Goal: Task Accomplishment & Management: Complete application form

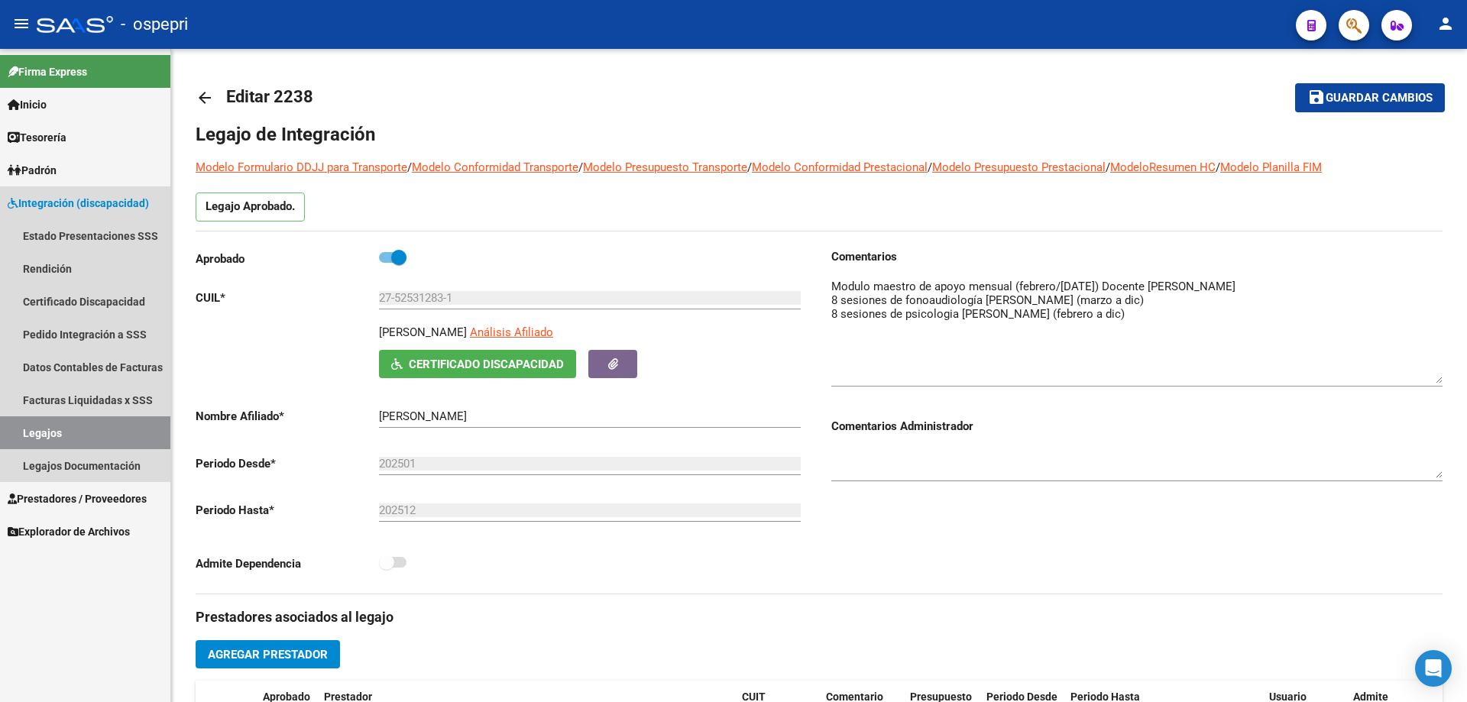
click at [62, 433] on link "Legajos" at bounding box center [85, 432] width 170 height 33
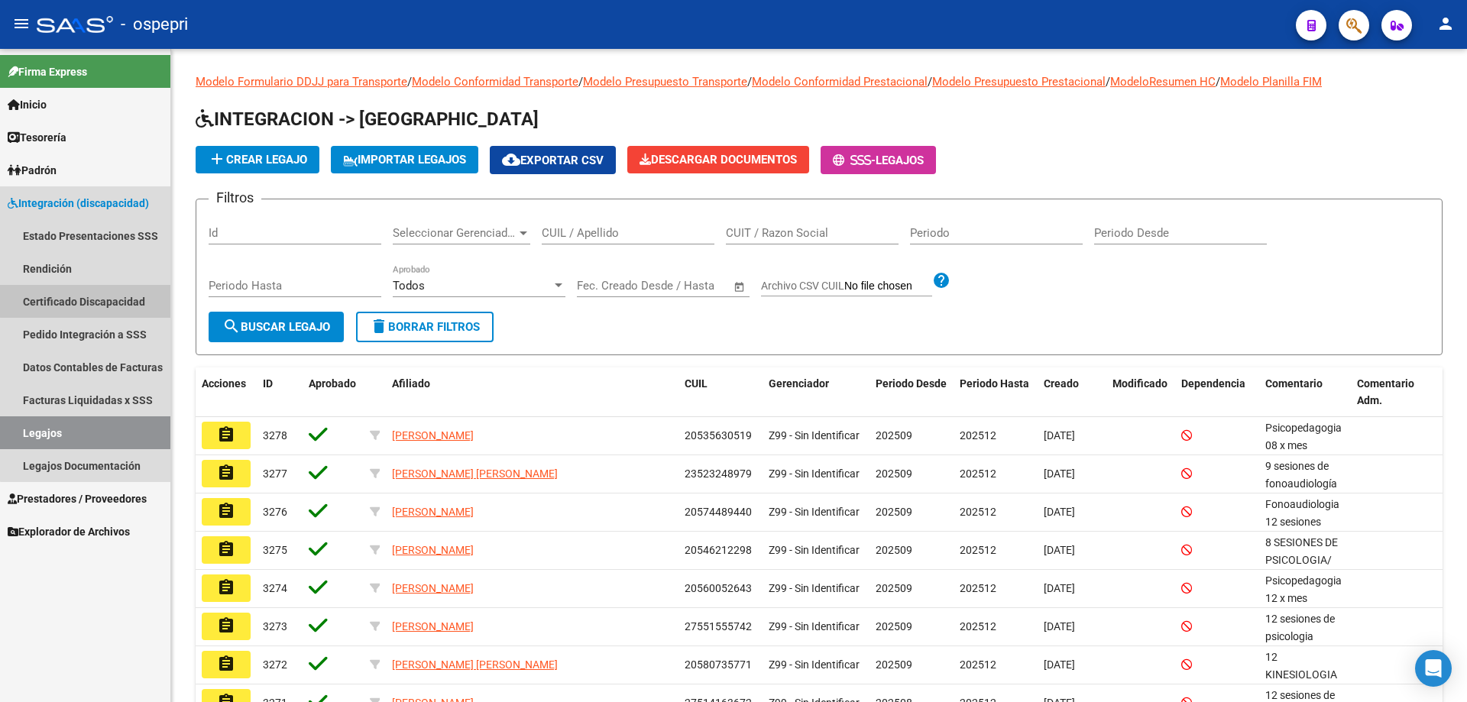
click at [89, 301] on link "Certificado Discapacidad" at bounding box center [85, 301] width 170 height 33
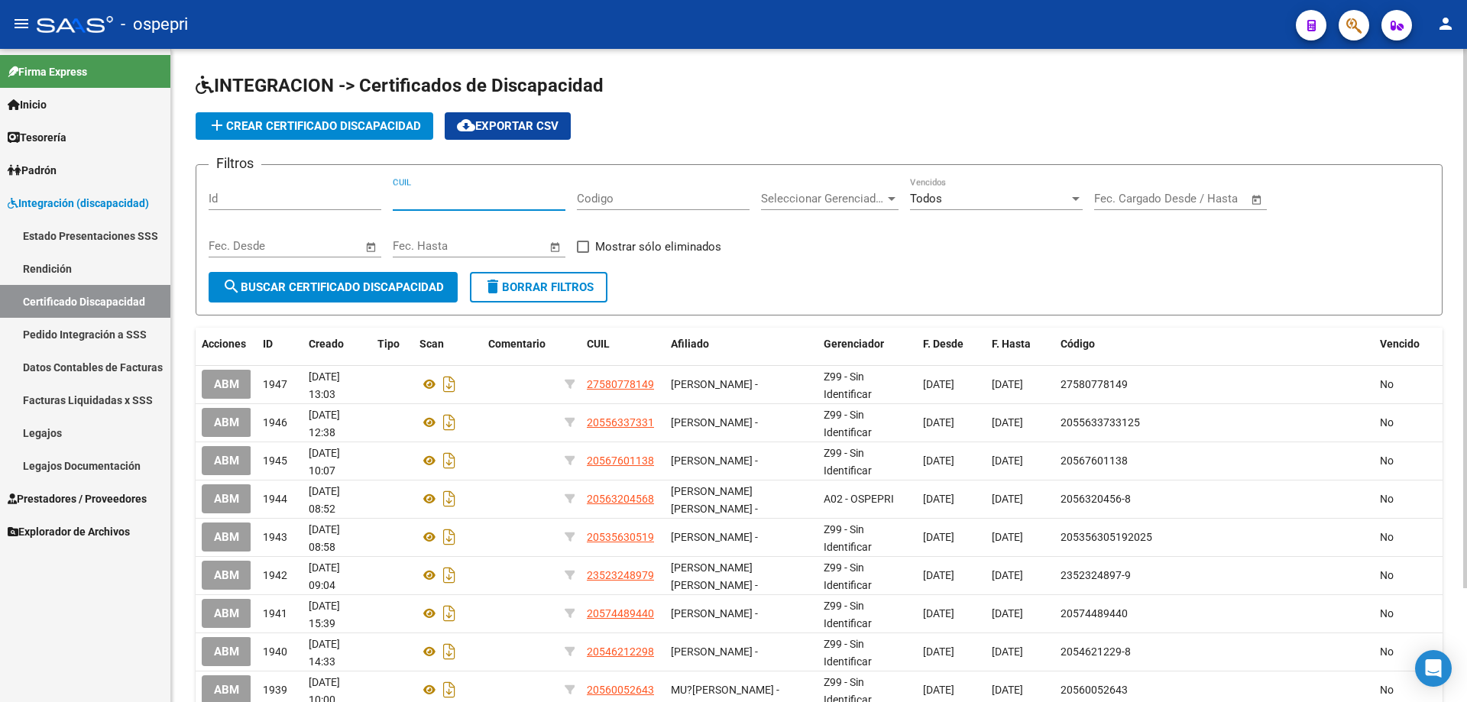
click at [454, 193] on input "CUIL" at bounding box center [479, 199] width 173 height 14
type input "20-56005022-5"
click at [332, 280] on span "search Buscar Certificado Discapacidad" at bounding box center [333, 287] width 222 height 14
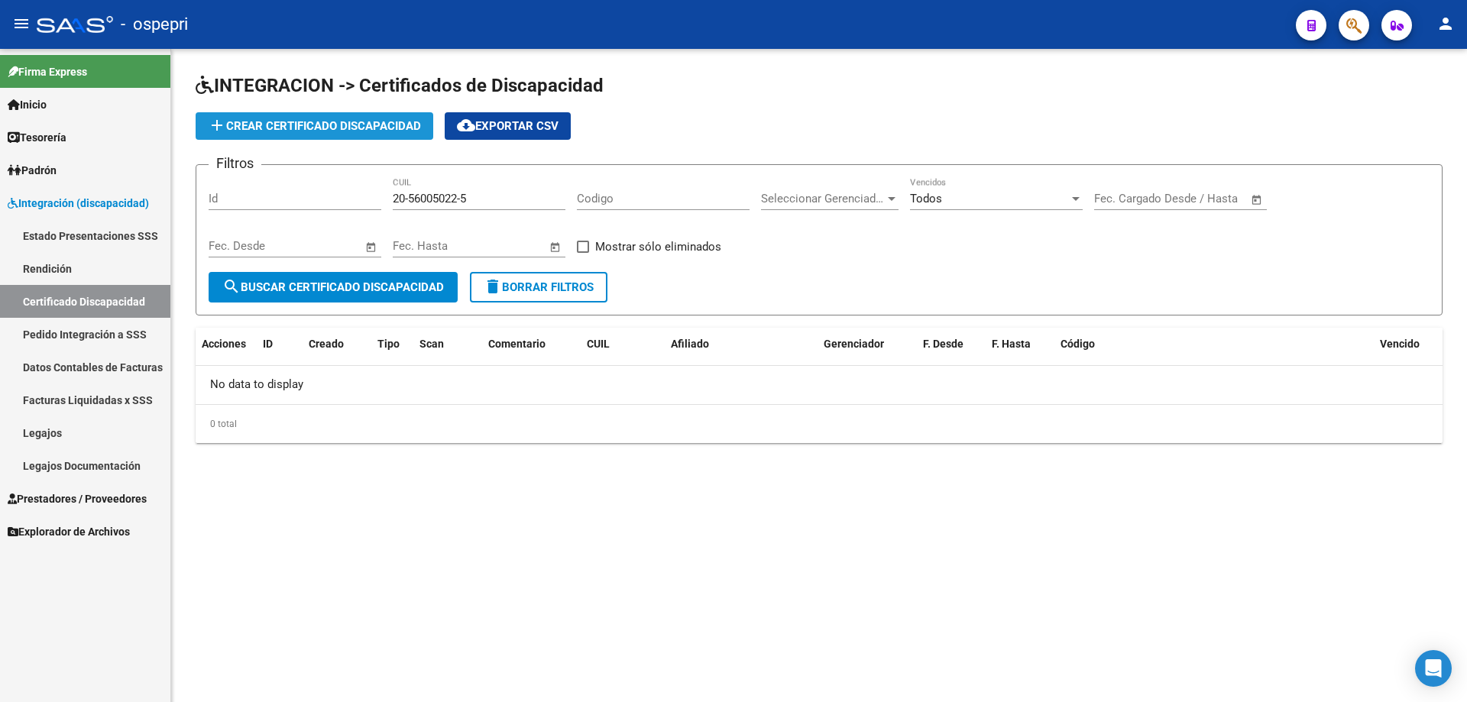
click at [333, 125] on span "add Crear Certificado Discapacidad" at bounding box center [314, 126] width 213 height 14
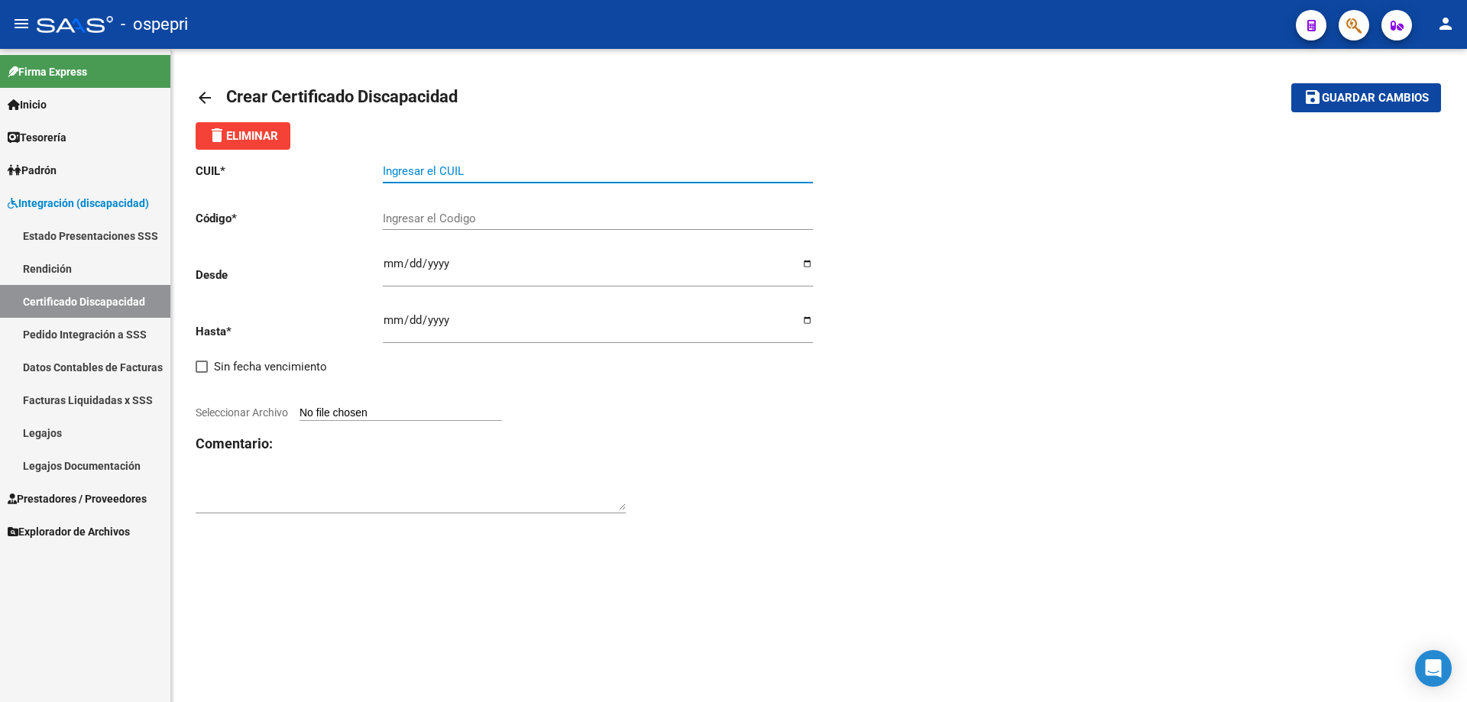
click at [409, 165] on input "Ingresar el CUIL" at bounding box center [598, 171] width 430 height 14
type input "20-56005022-5"
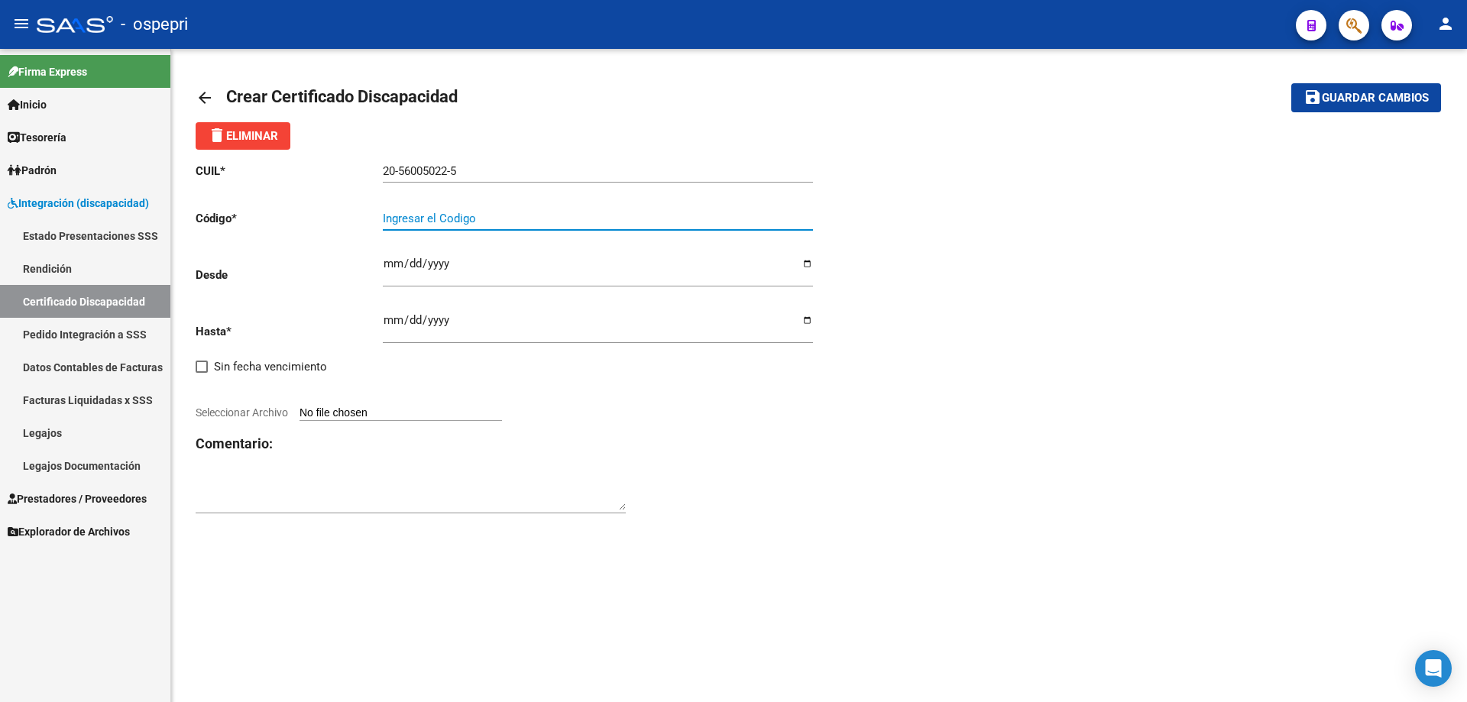
click at [403, 220] on input "Ingresar el Codigo" at bounding box center [598, 219] width 430 height 14
type input "20560050225"
click at [390, 267] on input "Ingresar fec. Desde" at bounding box center [598, 270] width 430 height 24
type input "[DATE]"
click at [381, 317] on div "CUIL * 20-56005022-5 Ingresar el CUIL Código * 20560050225 Ingresar el Codigo D…" at bounding box center [508, 339] width 624 height 378
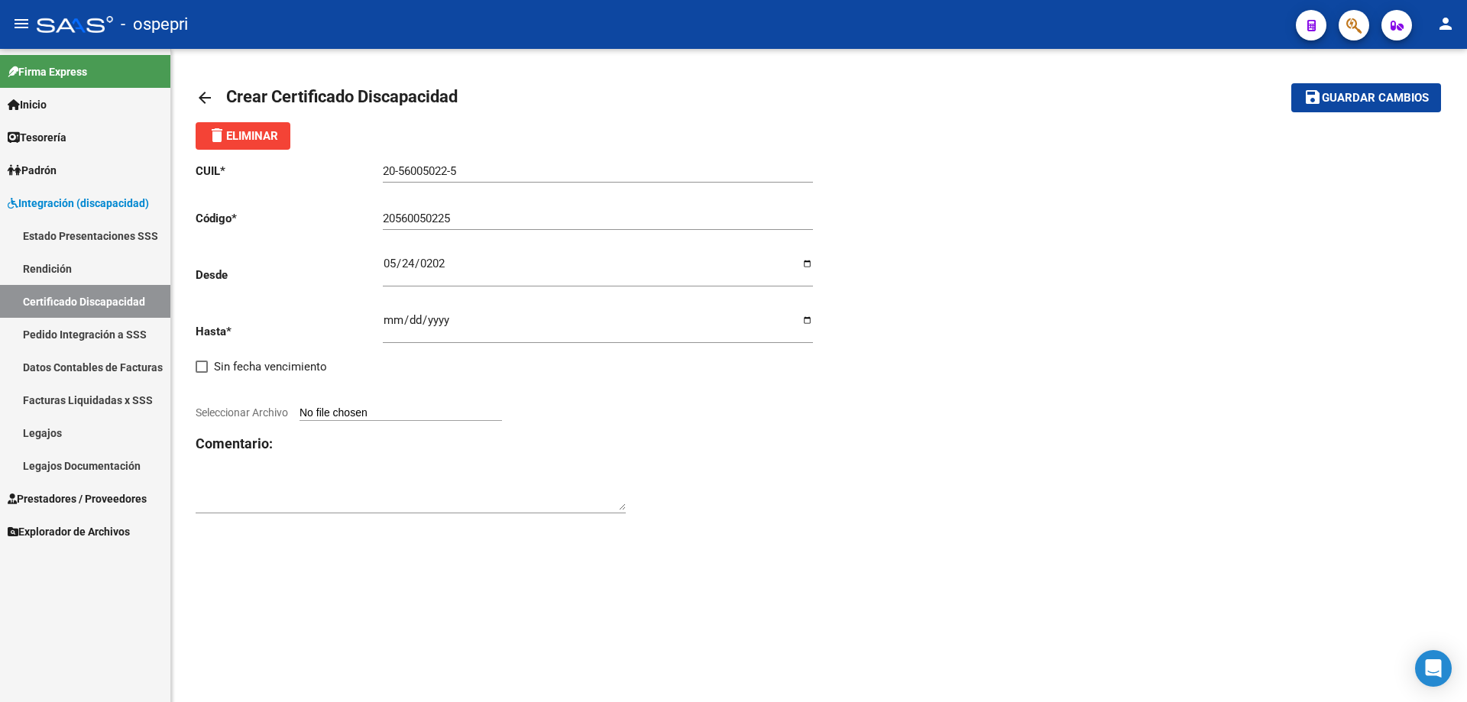
click at [389, 327] on input "Ingresar fec. Hasta" at bounding box center [598, 326] width 430 height 24
click at [405, 268] on input "[DATE]" at bounding box center [598, 270] width 430 height 24
type input "[DATE]"
click at [435, 326] on input "Ingresar fec. Hasta" at bounding box center [598, 326] width 430 height 24
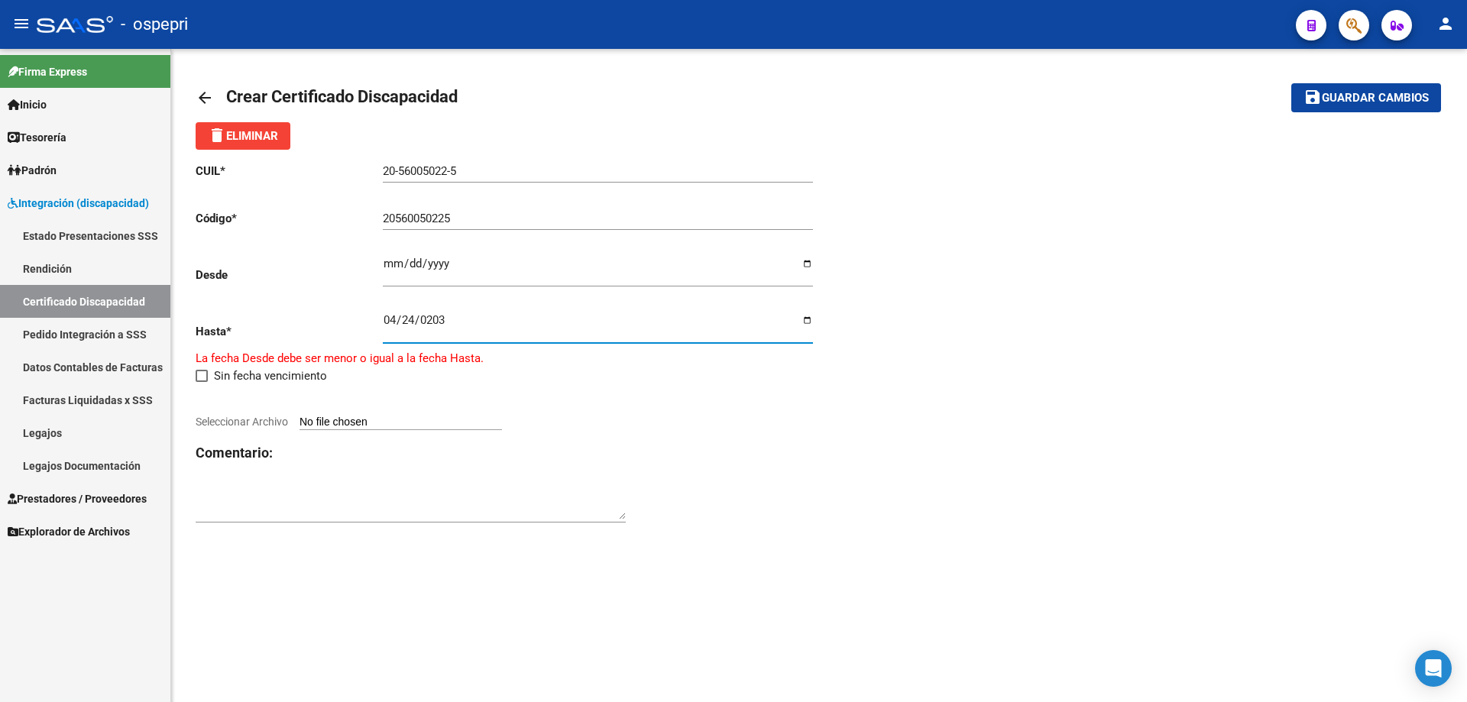
type input "[DATE]"
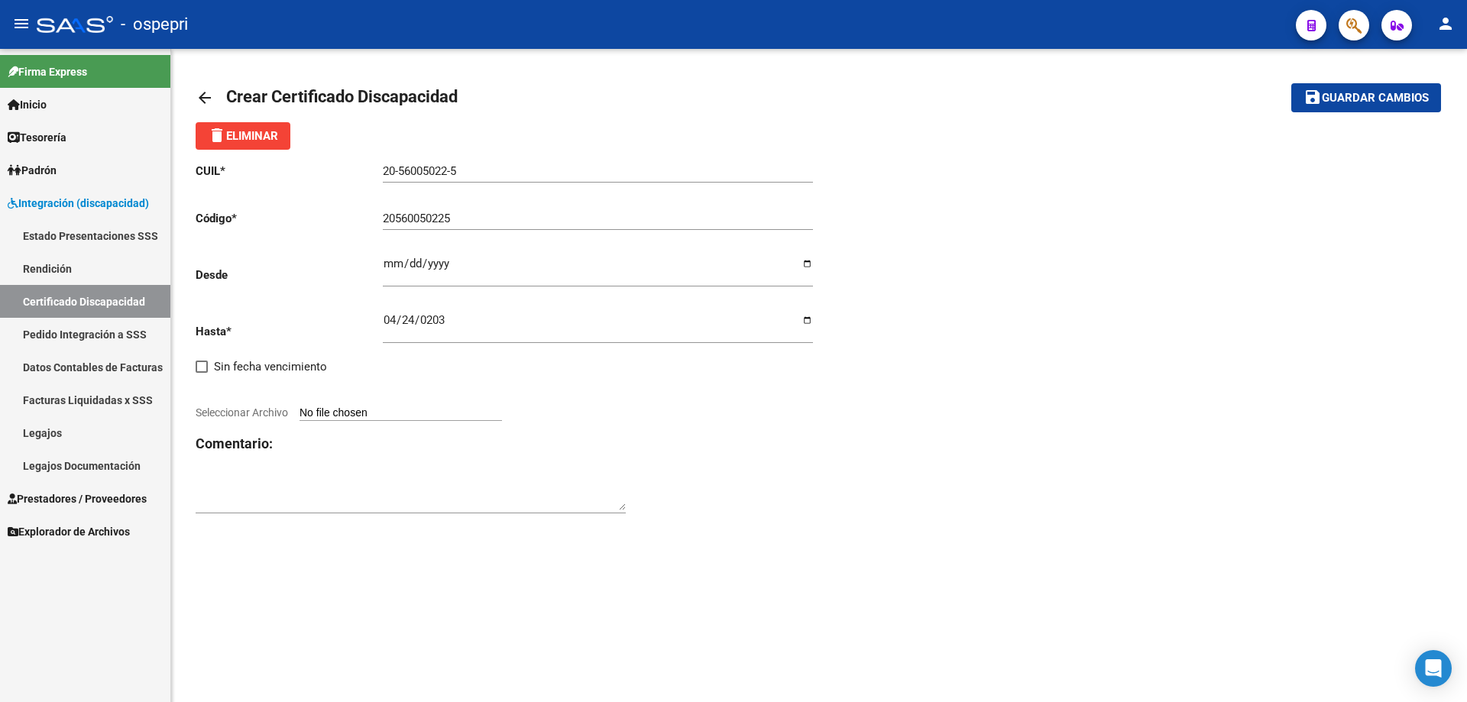
type input "C:\fakepath\IMG-20250915-WA0028(1).jpg"
click at [258, 398] on strong "VER CERTIFICADO" at bounding box center [244, 401] width 96 height 14
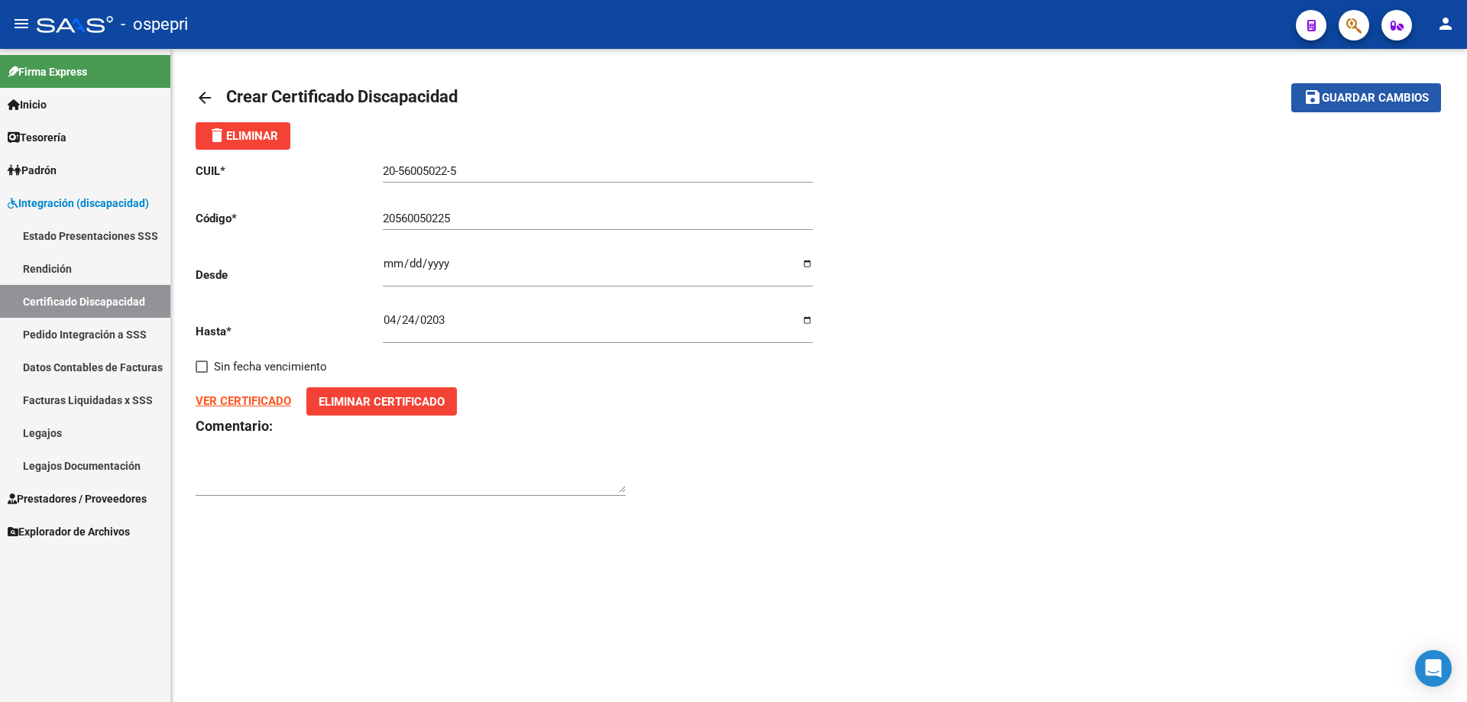
click at [1375, 95] on span "Guardar cambios" at bounding box center [1375, 99] width 107 height 14
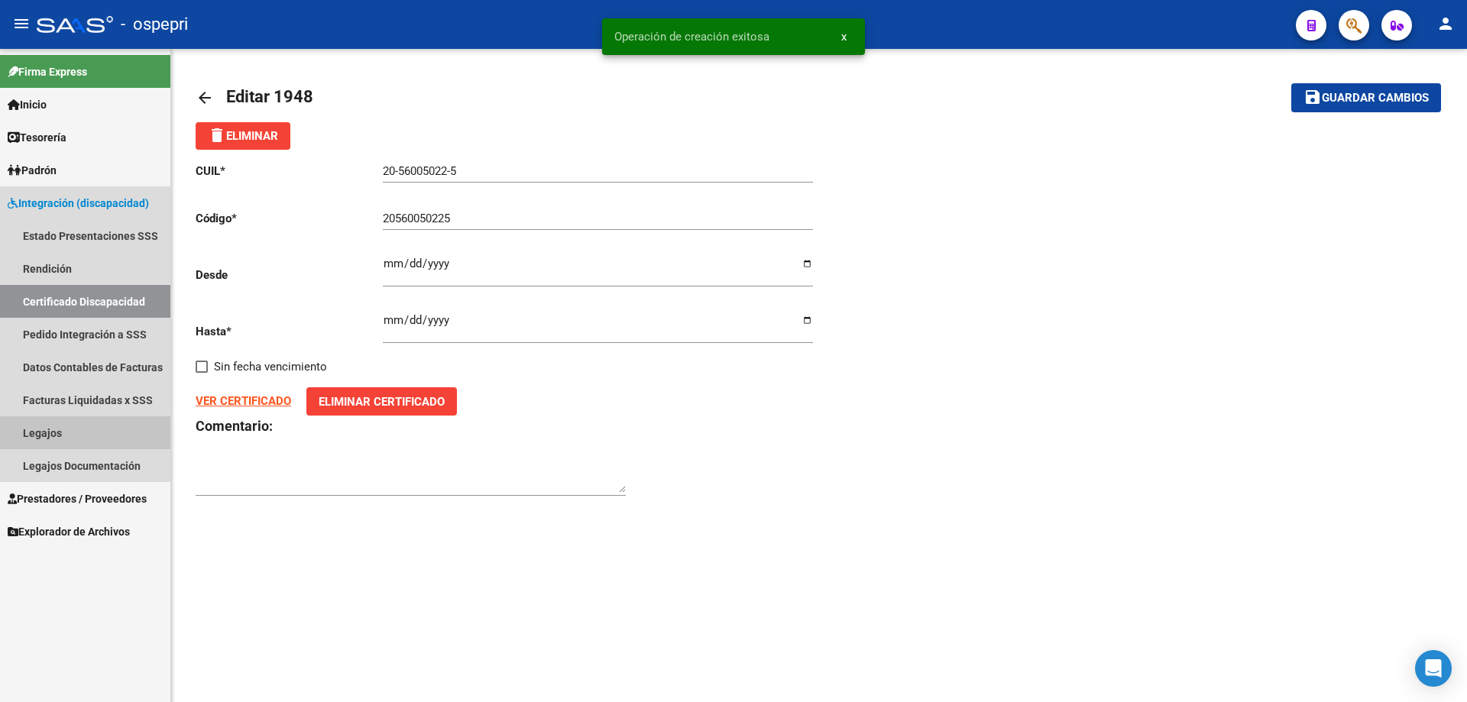
click at [43, 430] on link "Legajos" at bounding box center [85, 432] width 170 height 33
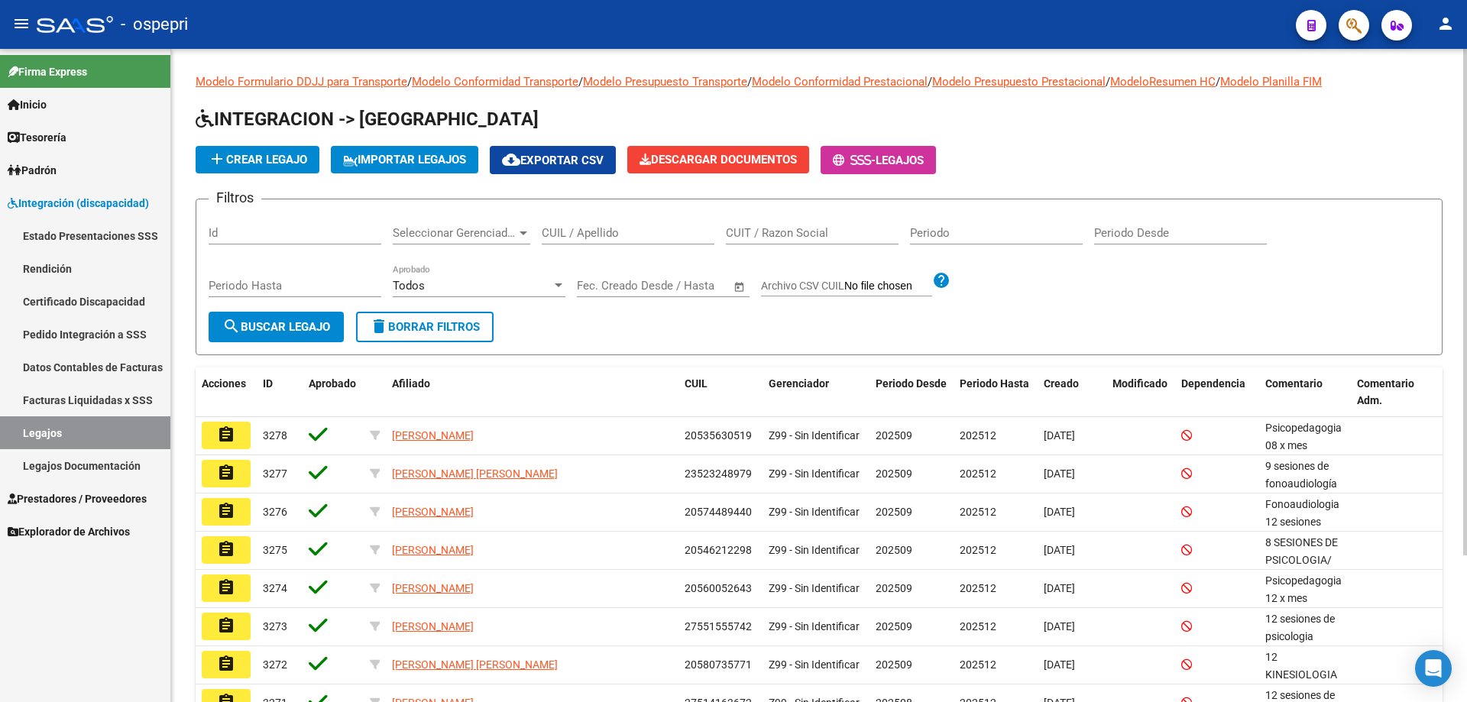
click at [554, 237] on input "CUIL / Apellido" at bounding box center [628, 233] width 173 height 14
type input "20560050225"
click at [280, 325] on span "search Buscar Legajo" at bounding box center [276, 327] width 108 height 14
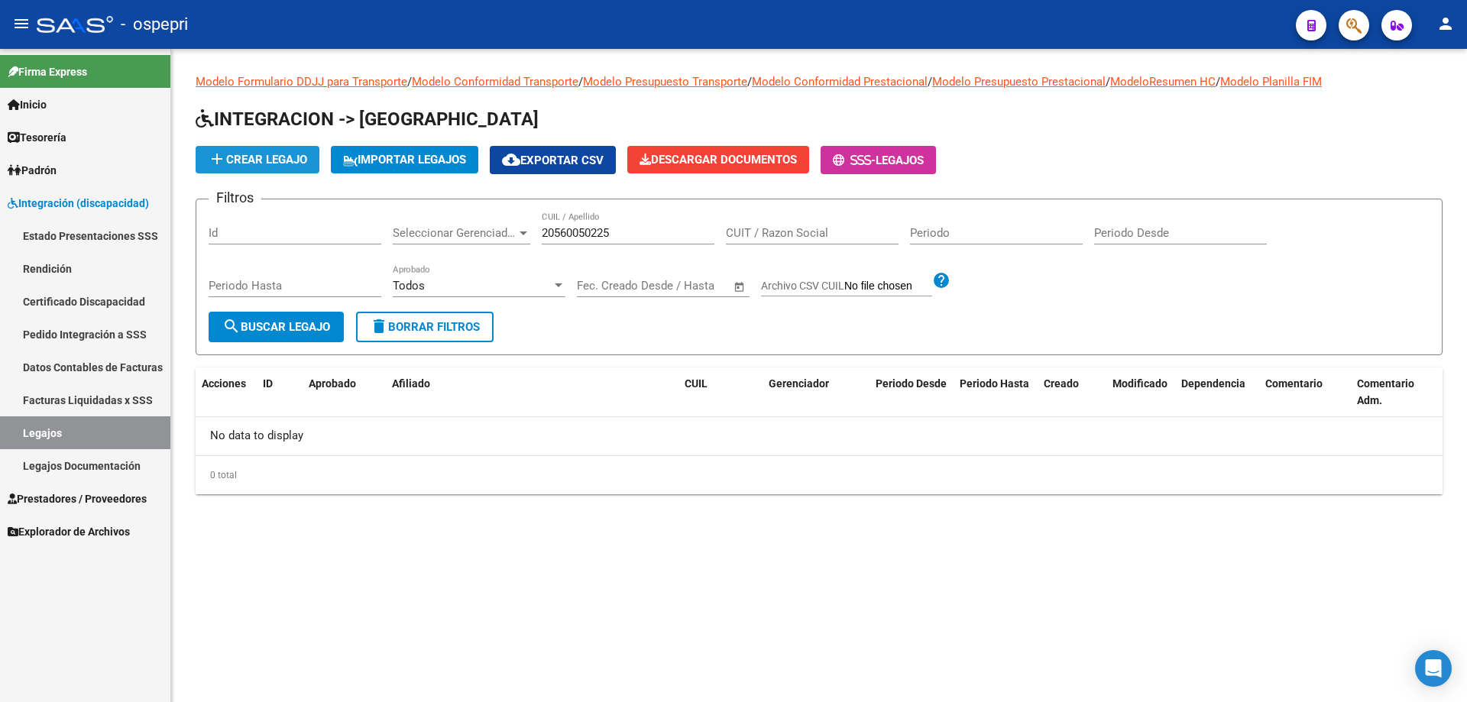
click at [262, 154] on span "add Crear Legajo" at bounding box center [257, 160] width 99 height 14
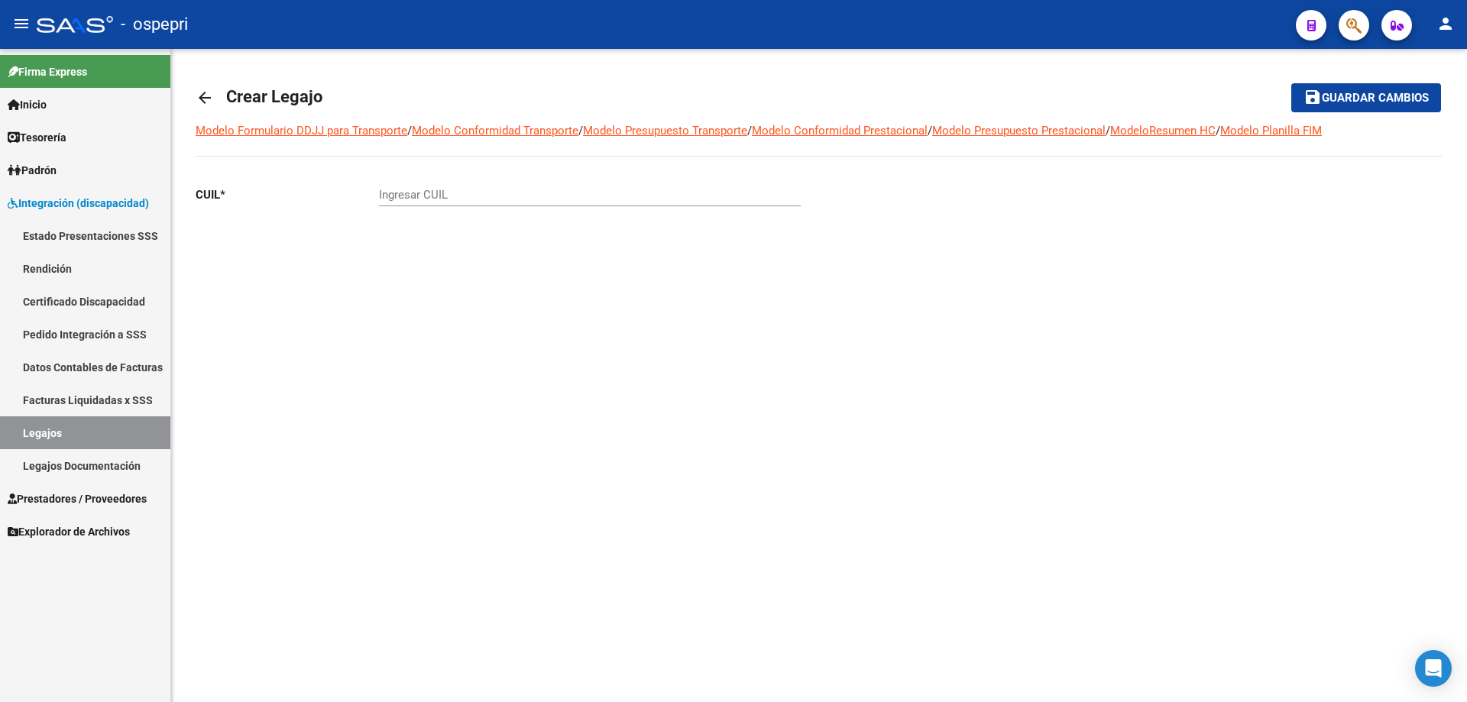
click at [407, 193] on input "Ingresar CUIL" at bounding box center [590, 195] width 422 height 14
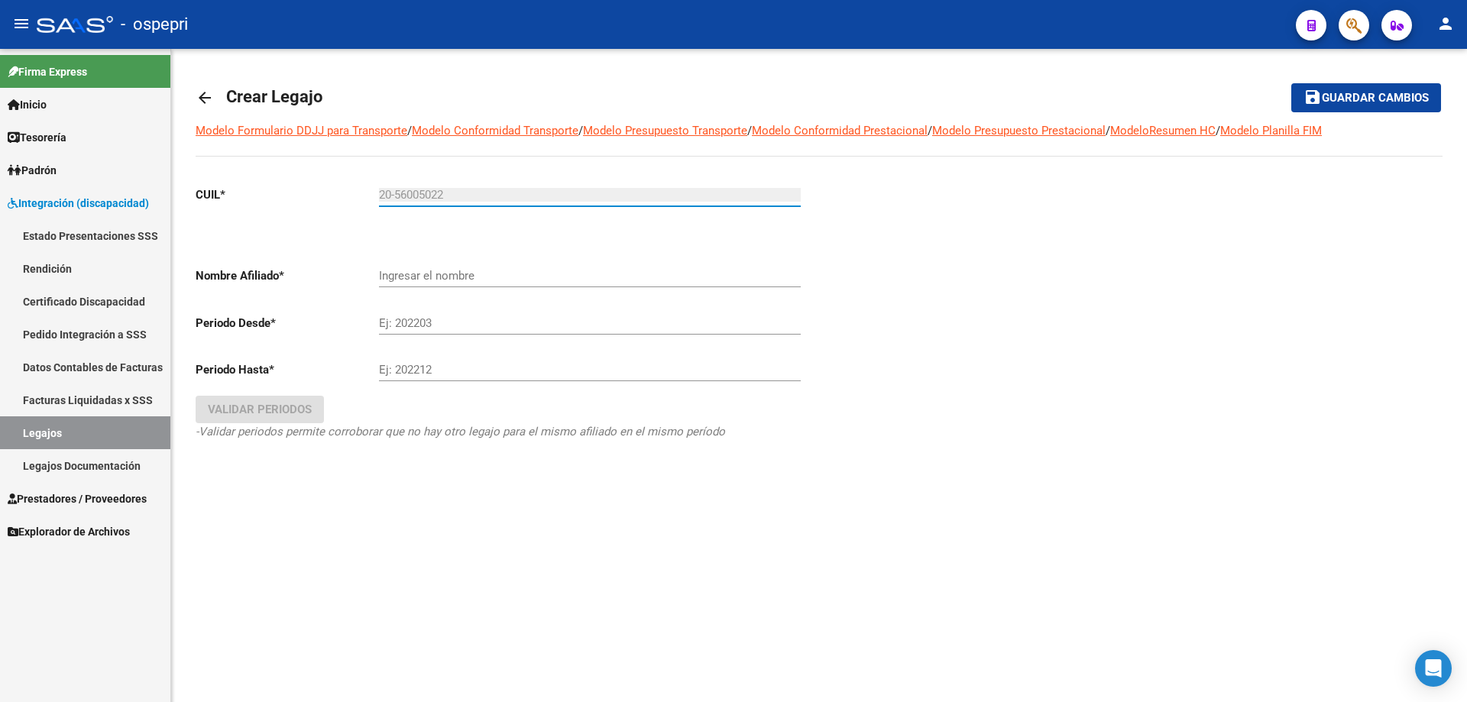
type input "20-56005022-5"
type input "[PERSON_NAME]"
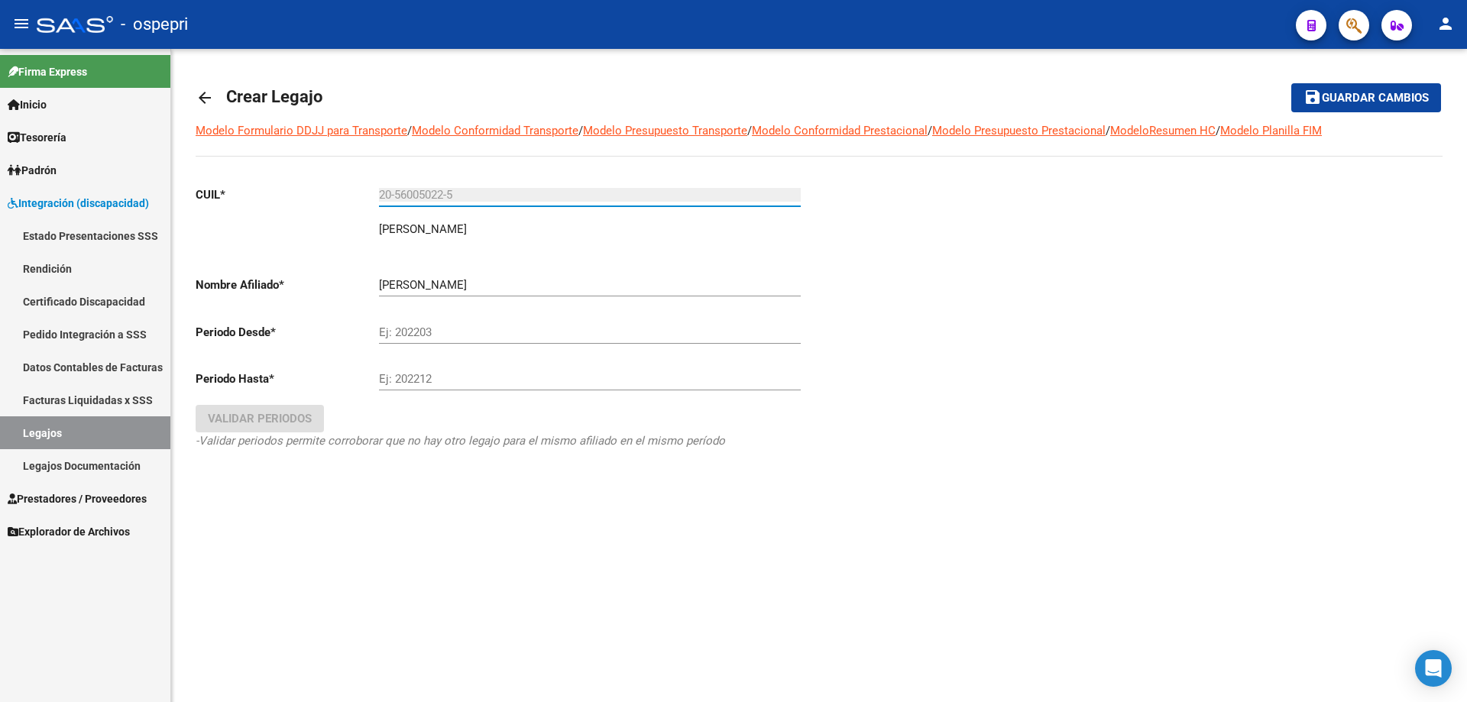
type input "20-56005022-5"
click at [416, 332] on input "Ej: 202203" at bounding box center [590, 333] width 422 height 14
type input "202509"
click at [410, 371] on div "Ej: 202212" at bounding box center [590, 374] width 422 height 33
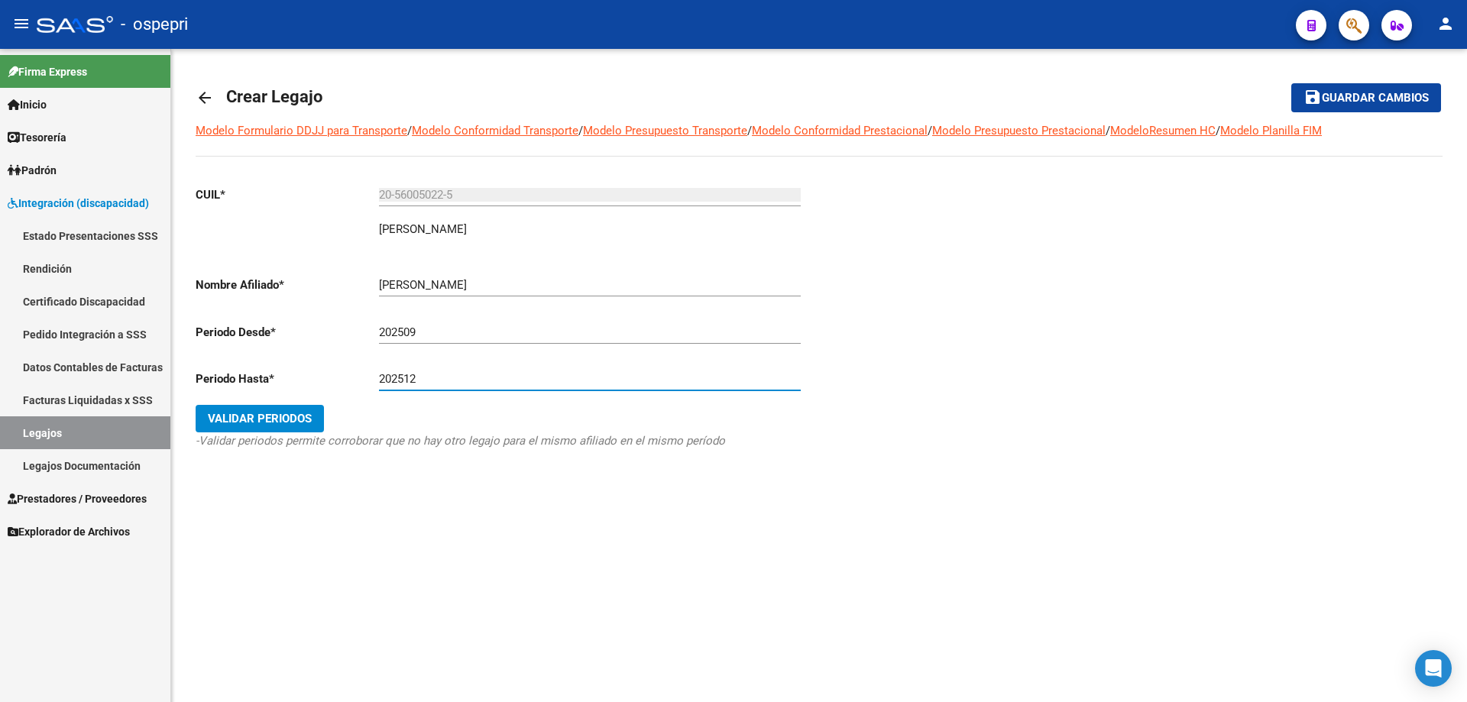
type input "202512"
click at [264, 413] on span "Validar Periodos" at bounding box center [260, 419] width 104 height 14
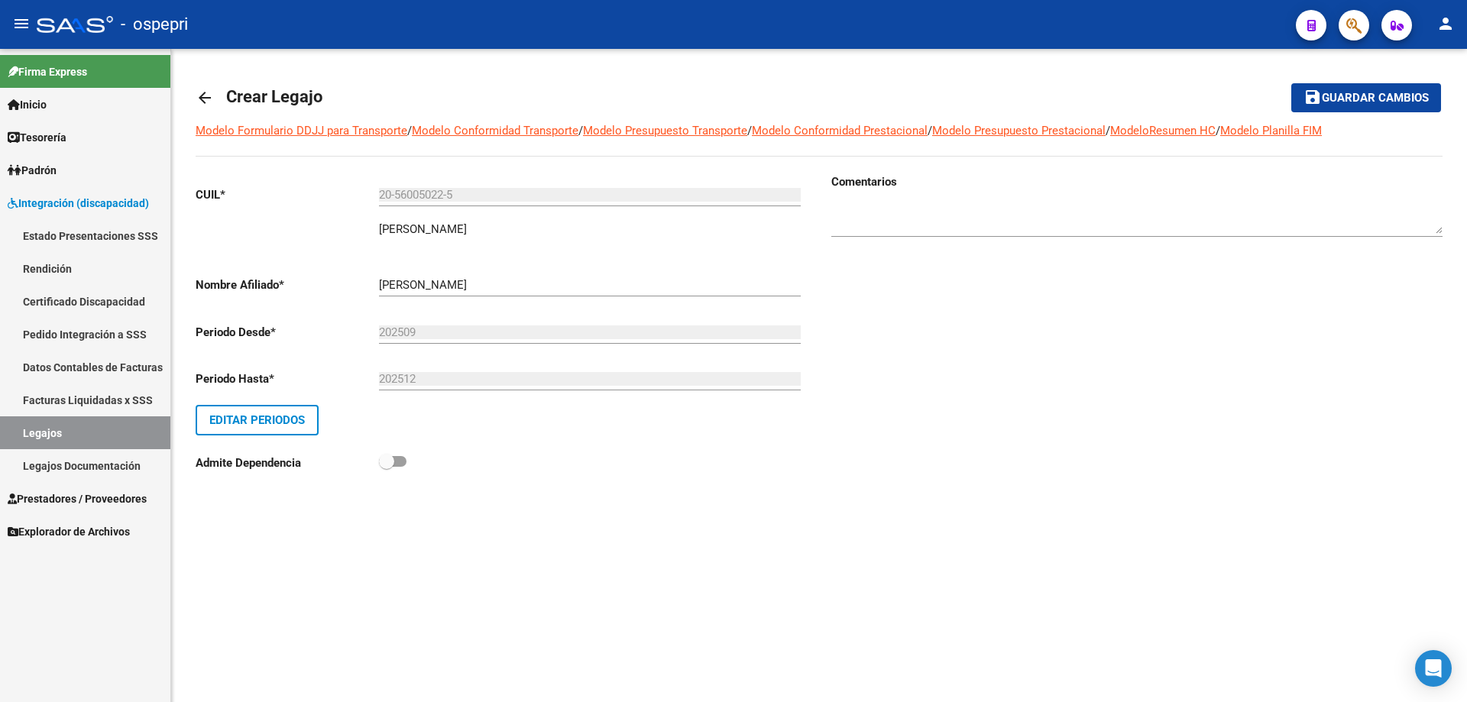
click at [845, 205] on textarea at bounding box center [1136, 218] width 611 height 31
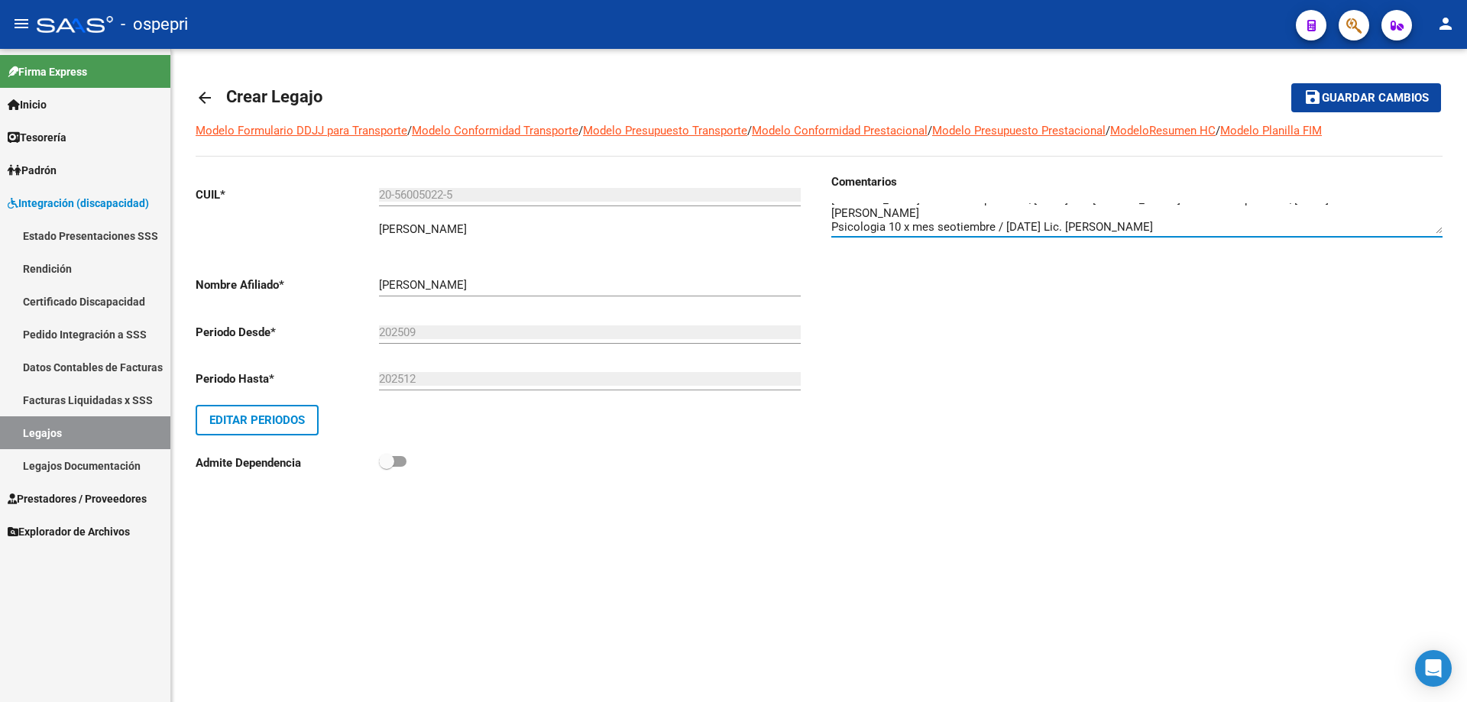
scroll to position [26, 0]
click at [1043, 228] on textarea at bounding box center [1136, 218] width 611 height 31
click at [1101, 232] on textarea at bounding box center [1136, 218] width 611 height 31
type textarea "[MEDICAL_DATA] 10 x mes septiembre/[DATE] Lic. [PERSON_NAME] 10 x mes septiembr…"
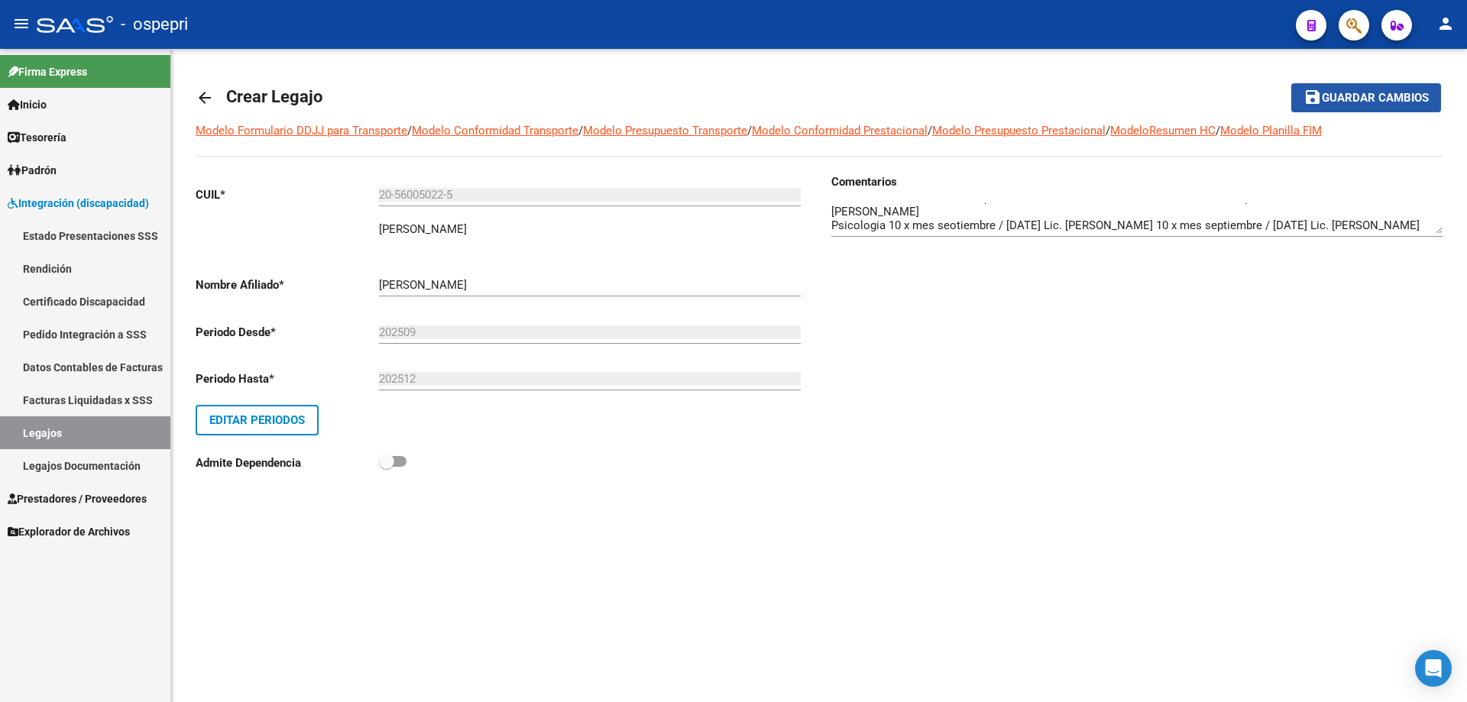
click at [1398, 101] on span "Guardar cambios" at bounding box center [1375, 99] width 107 height 14
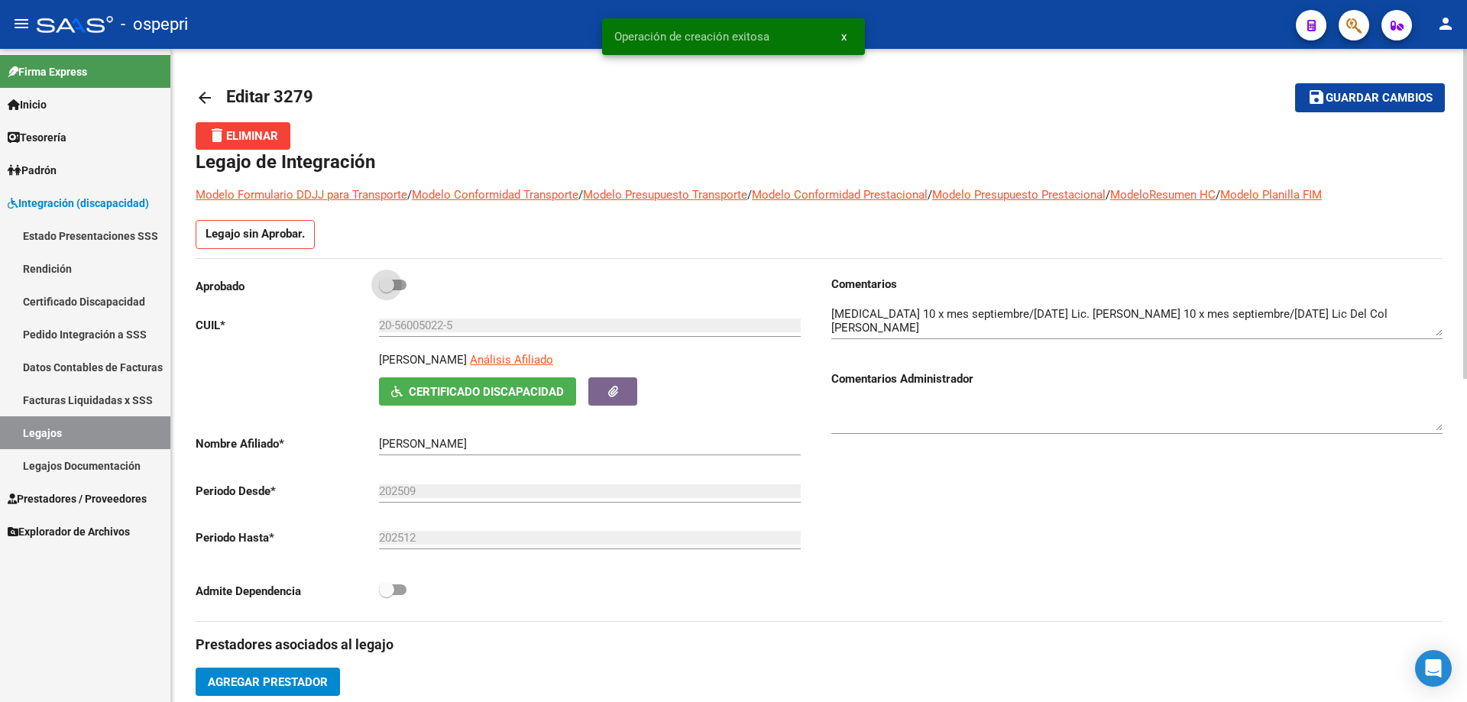
drag, startPoint x: 387, startPoint y: 278, endPoint x: 403, endPoint y: 268, distance: 19.5
click at [384, 279] on span at bounding box center [386, 284] width 15 height 15
click at [386, 290] on input "checkbox" at bounding box center [386, 290] width 1 height 1
checkbox input "true"
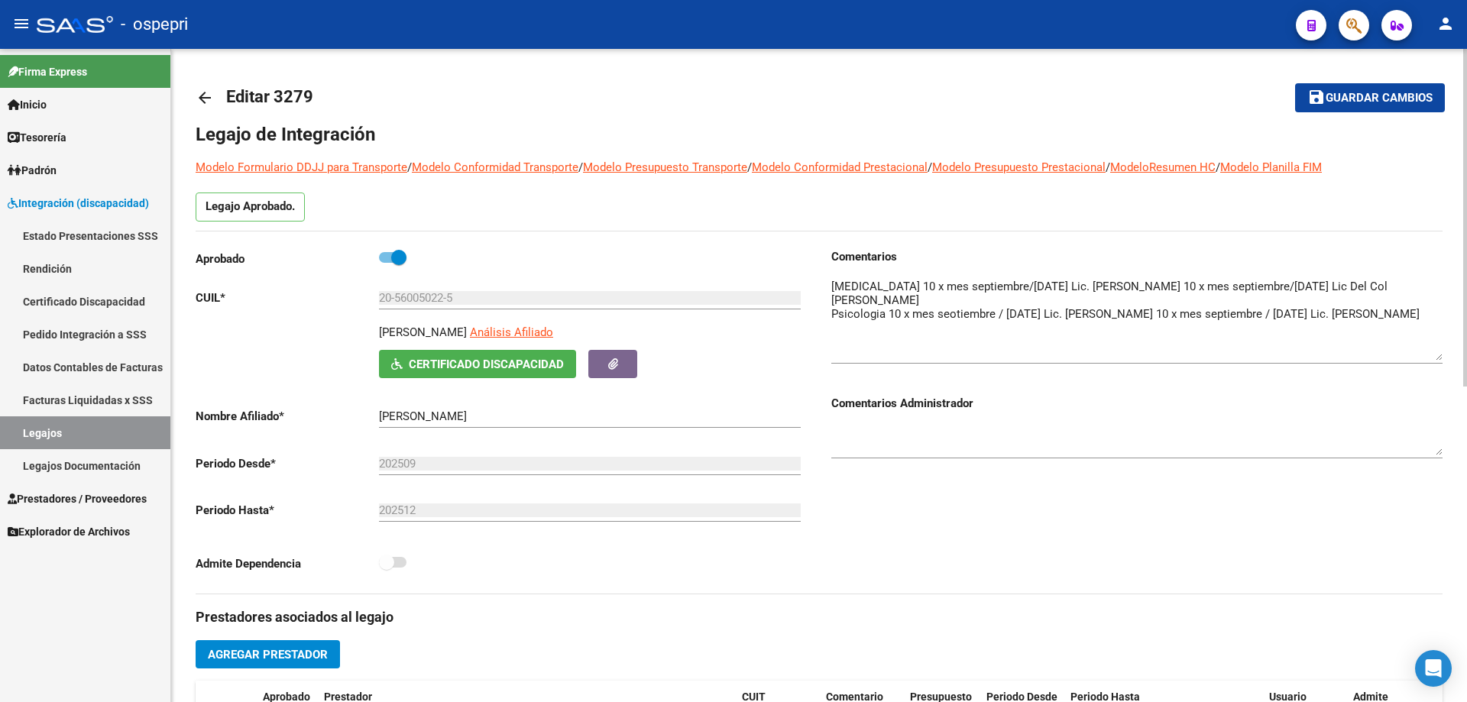
drag, startPoint x: 1434, startPoint y: 300, endPoint x: 1443, endPoint y: 352, distance: 52.6
click at [1443, 352] on div "arrow_back Editar 3279 save Guardar cambios Legajo de Integración Modelo Formul…" at bounding box center [819, 681] width 1296 height 1265
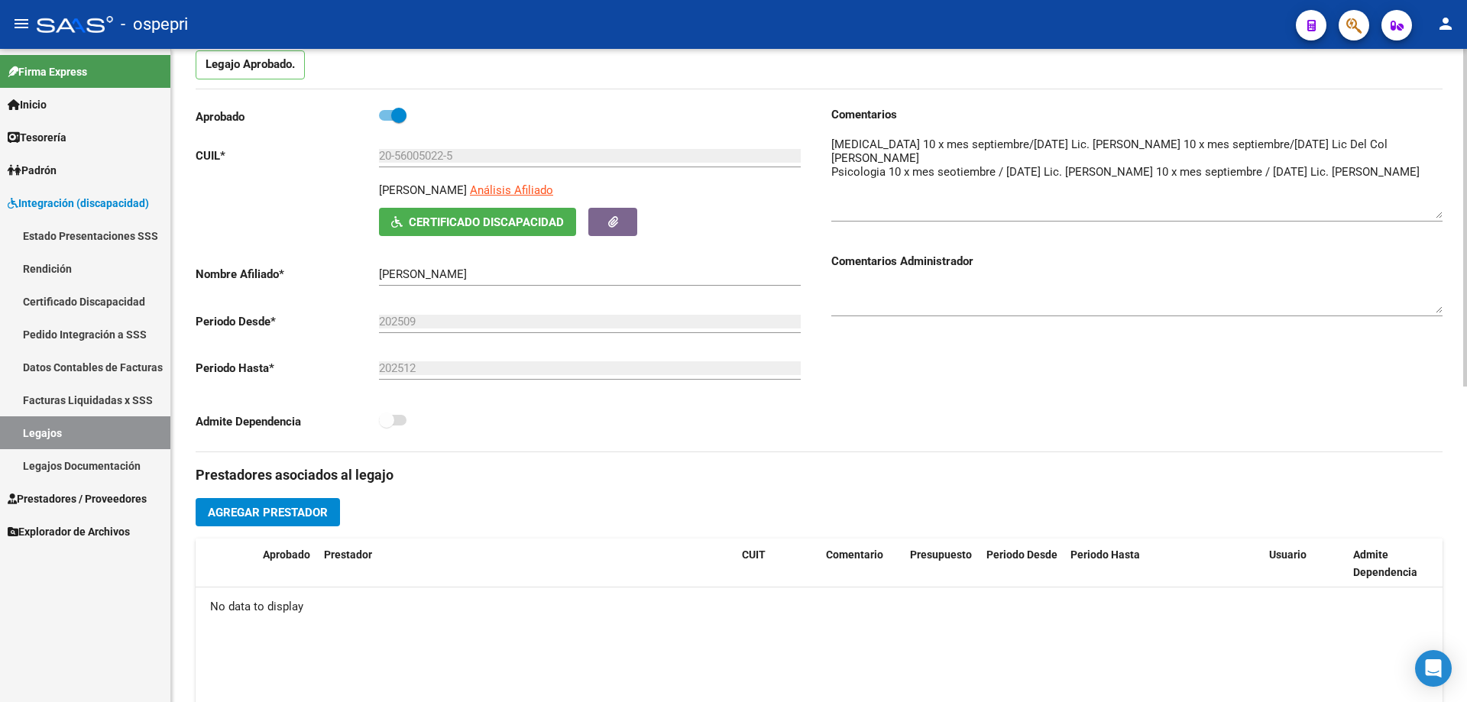
scroll to position [229, 0]
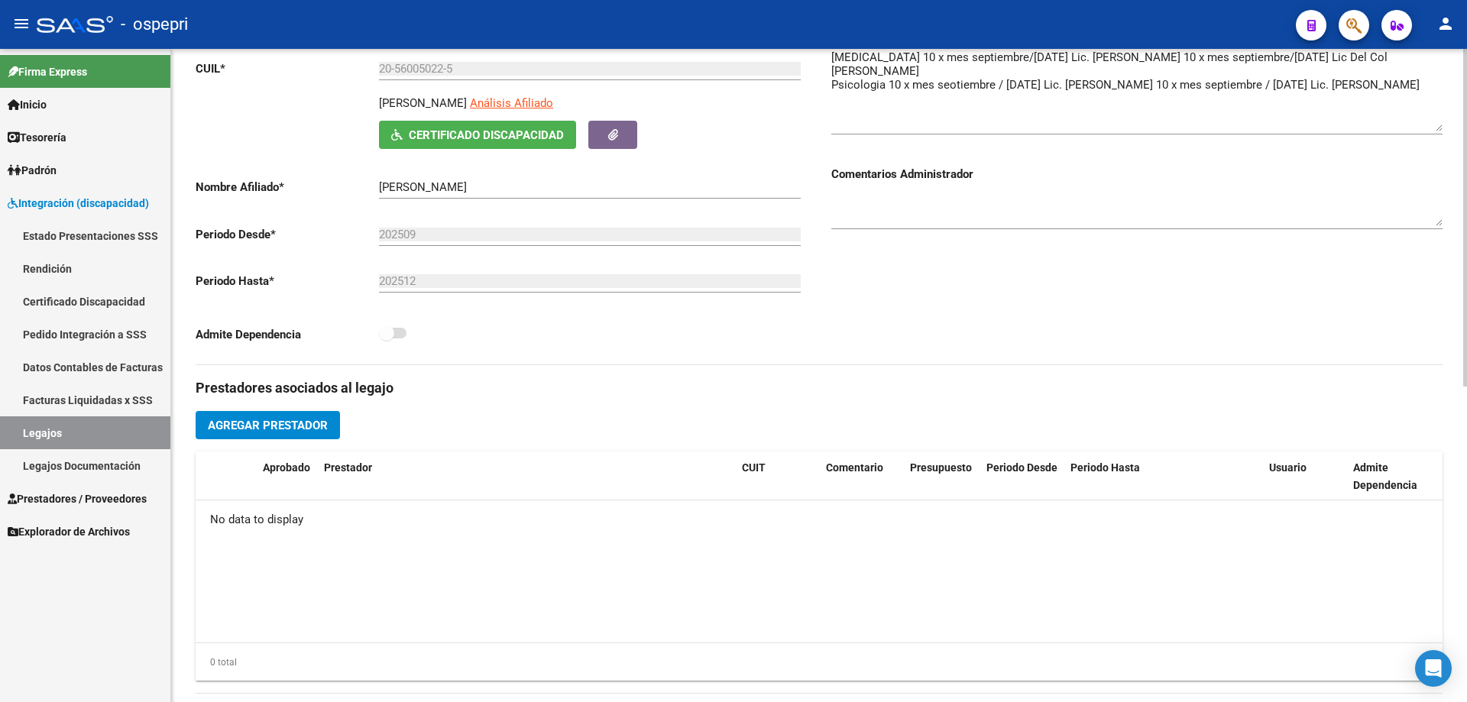
click at [292, 423] on span "Agregar Prestador" at bounding box center [268, 426] width 120 height 14
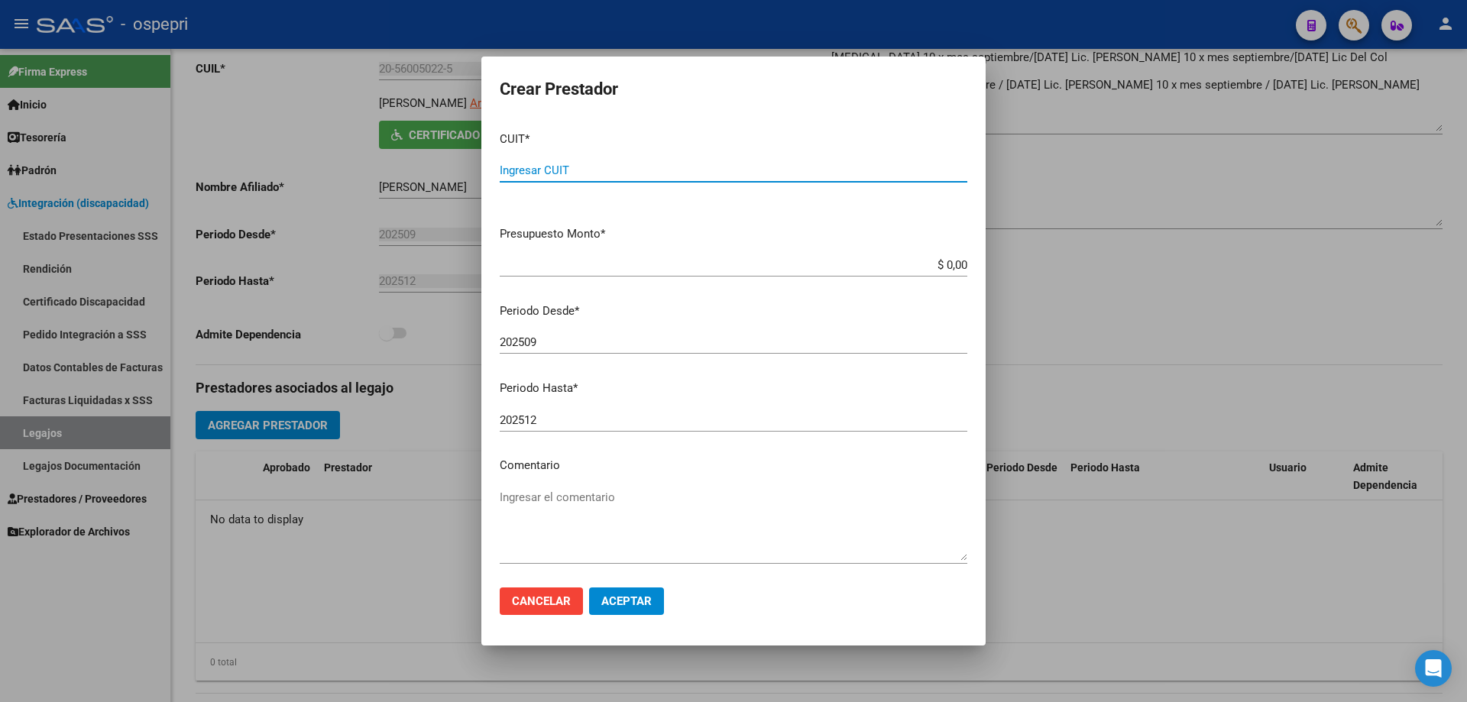
click at [534, 171] on input "Ingresar CUIT" at bounding box center [734, 171] width 468 height 14
type input "27-37857055-2"
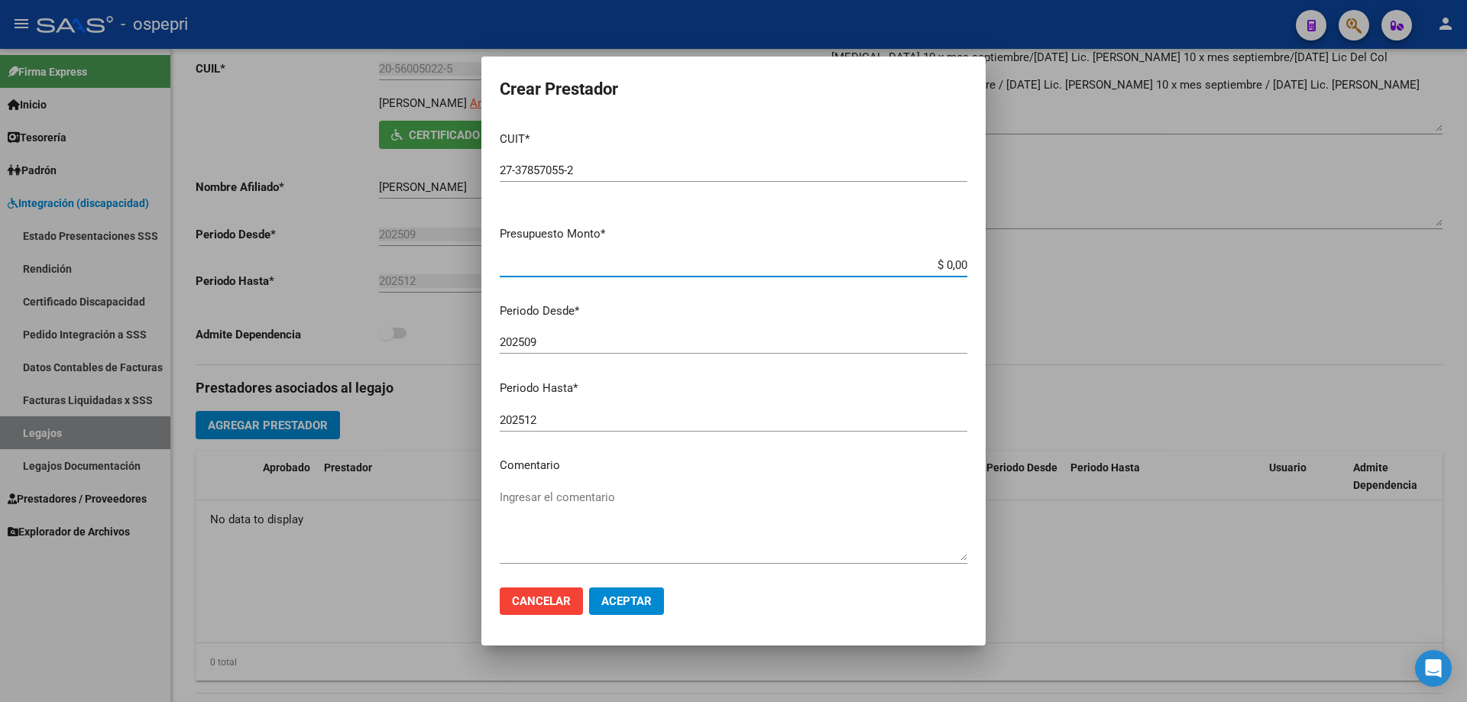
drag, startPoint x: 954, startPoint y: 264, endPoint x: 880, endPoint y: 274, distance: 74.0
click at [880, 274] on div "$ 0,00 Ingresar el monto" at bounding box center [734, 265] width 468 height 23
type input "$ 14.844,72"
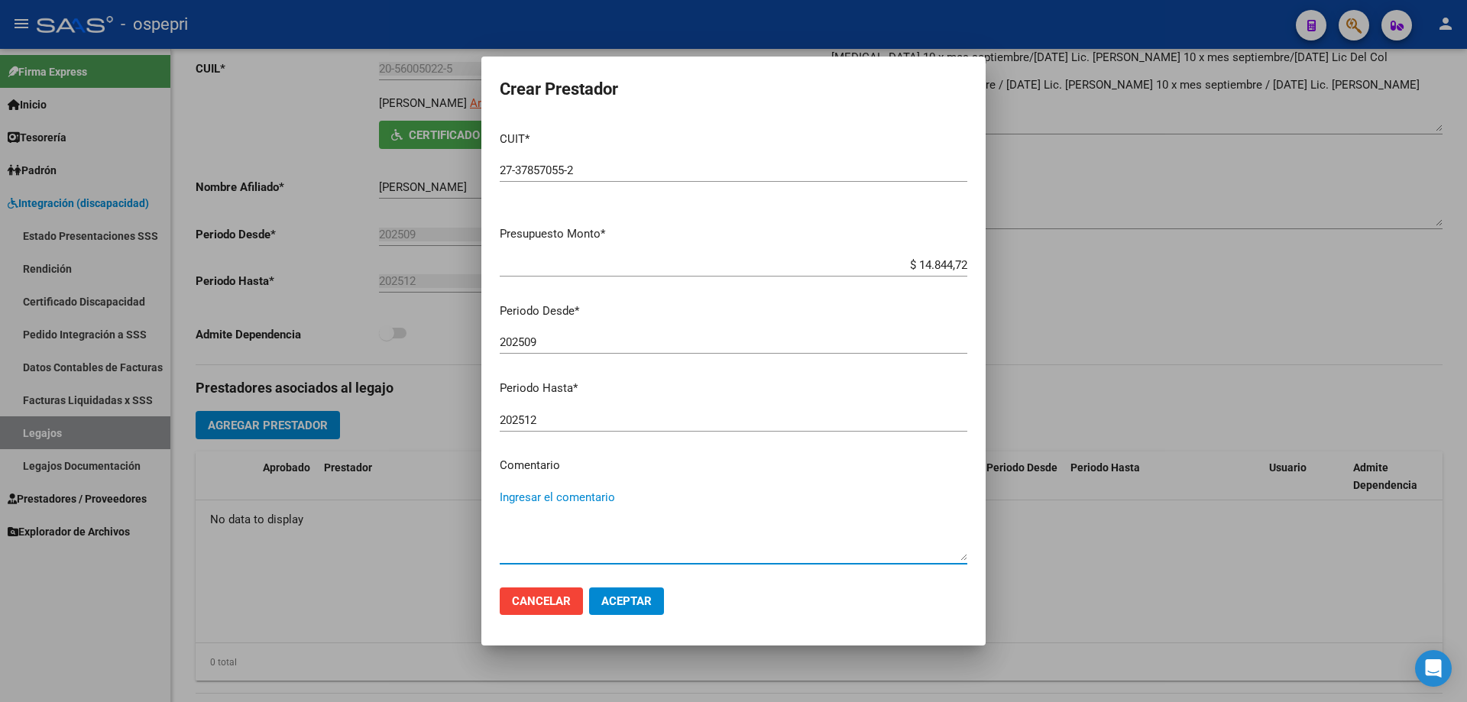
click at [540, 497] on textarea "Ingresar el comentario" at bounding box center [734, 525] width 468 height 72
type textarea "10 x mes septiembre/diciembre20252"
click at [632, 604] on span "Aceptar" at bounding box center [626, 601] width 50 height 14
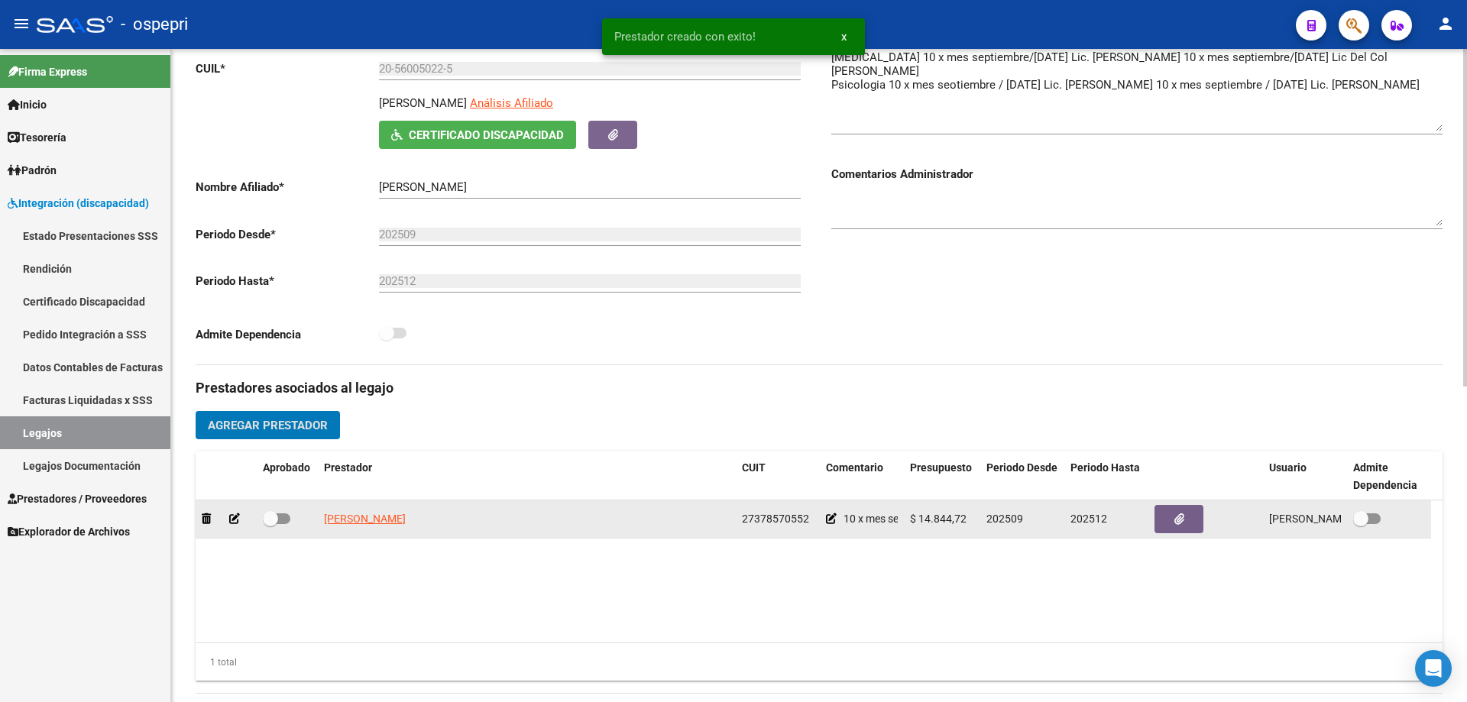
drag, startPoint x: 275, startPoint y: 517, endPoint x: 278, endPoint y: 508, distance: 8.9
click at [276, 516] on span at bounding box center [270, 518] width 15 height 15
click at [270, 524] on input "checkbox" at bounding box center [270, 524] width 1 height 1
checkbox input "true"
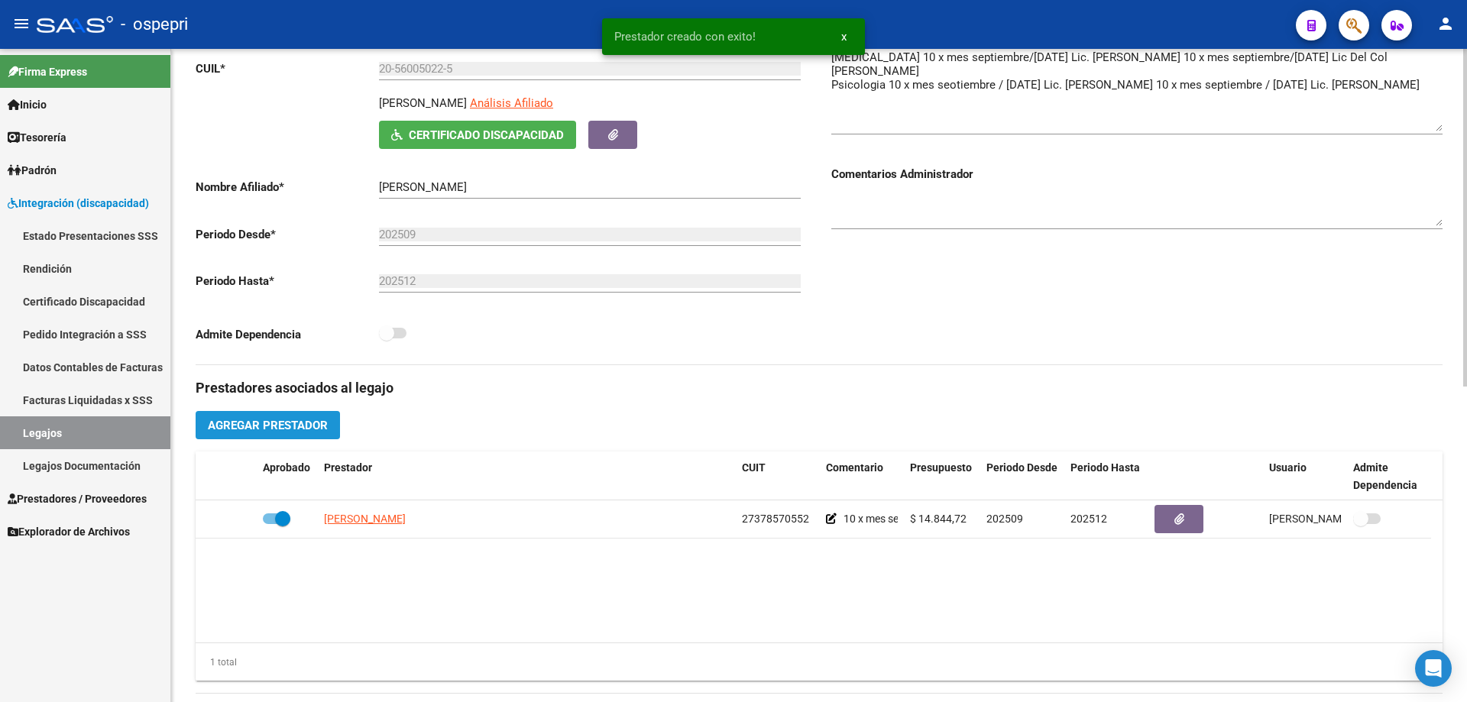
click at [305, 426] on span "Agregar Prestador" at bounding box center [268, 426] width 120 height 14
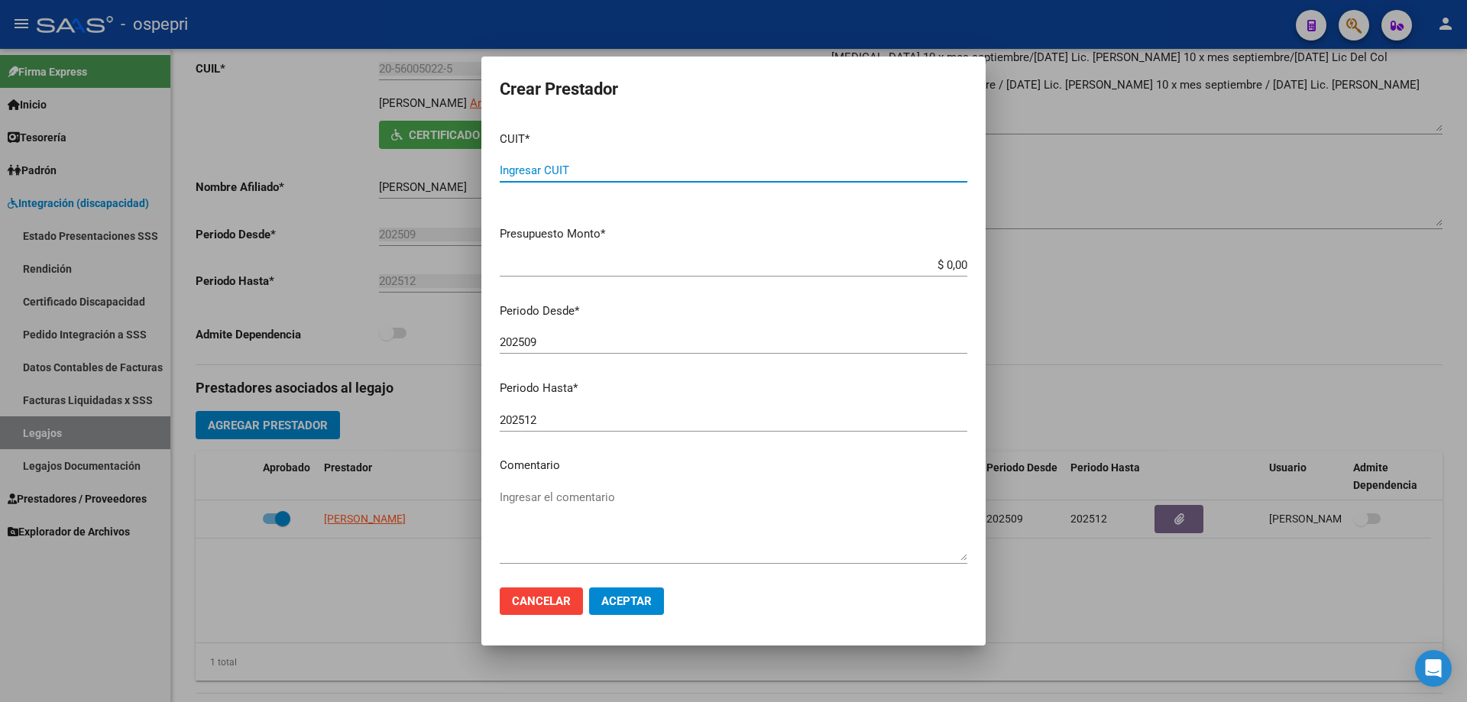
click at [523, 166] on input "Ingresar CUIT" at bounding box center [734, 171] width 468 height 14
type input "23-29224959-4"
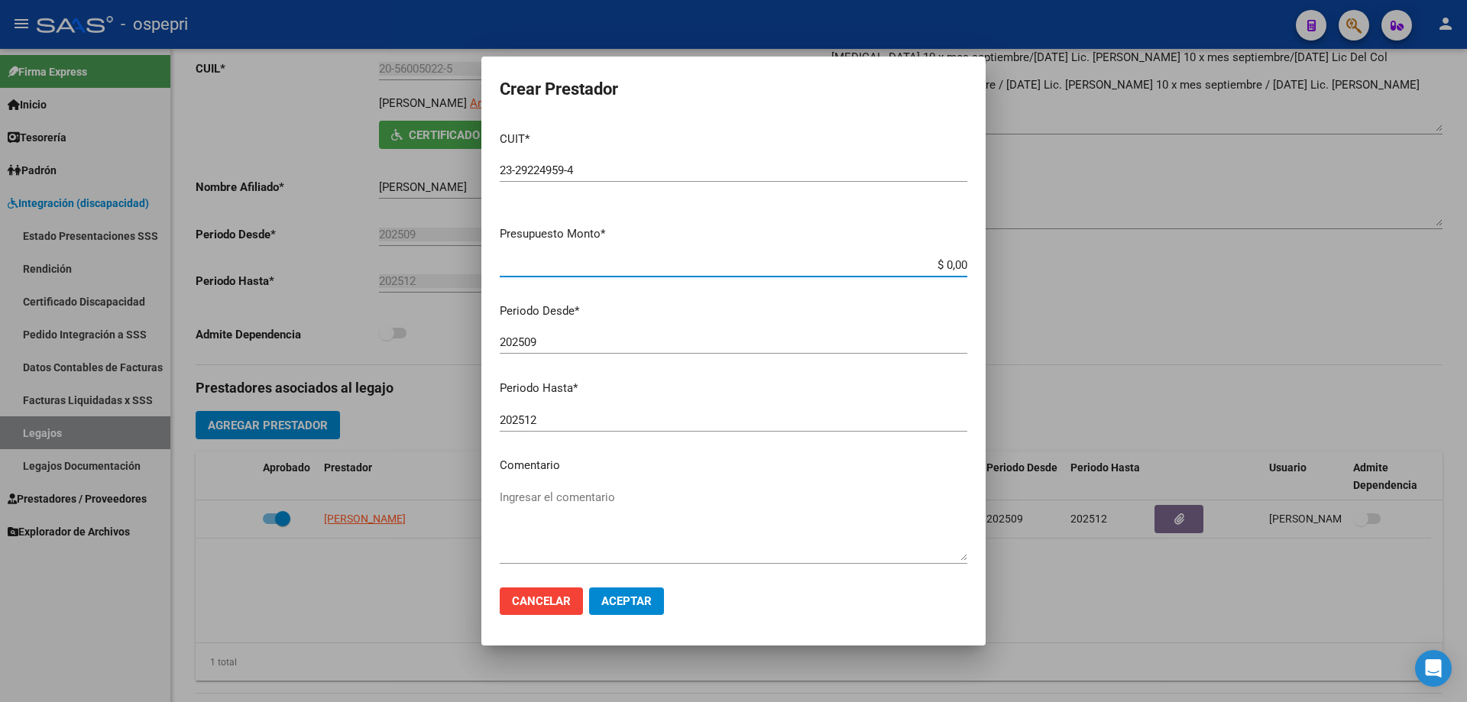
drag, startPoint x: 955, startPoint y: 267, endPoint x: 824, endPoint y: 269, distance: 131.4
click at [824, 269] on input "$ 0,00" at bounding box center [734, 265] width 468 height 14
type input "$ 14.844,72"
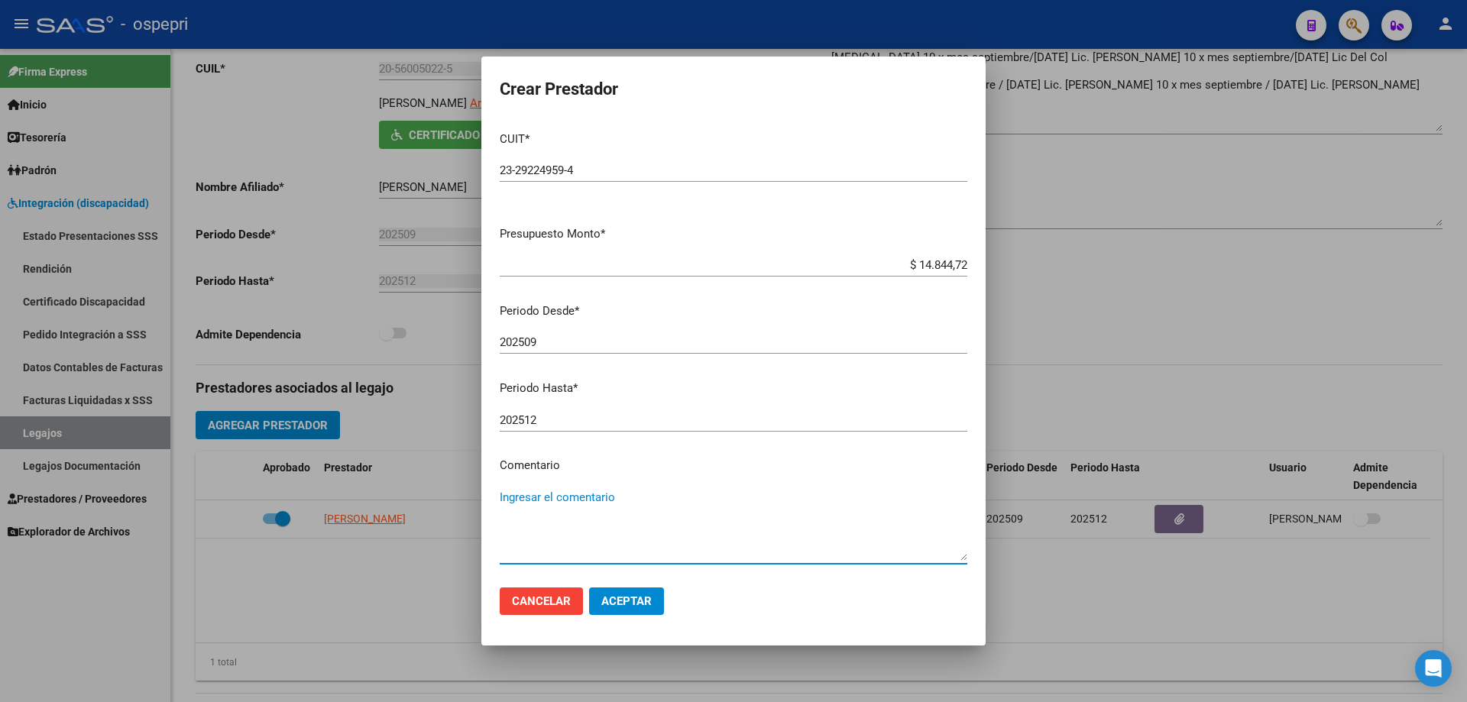
click at [542, 502] on textarea "Ingresar el comentario" at bounding box center [734, 525] width 468 height 72
type textarea "10 x mes septiembre/[DATE]"
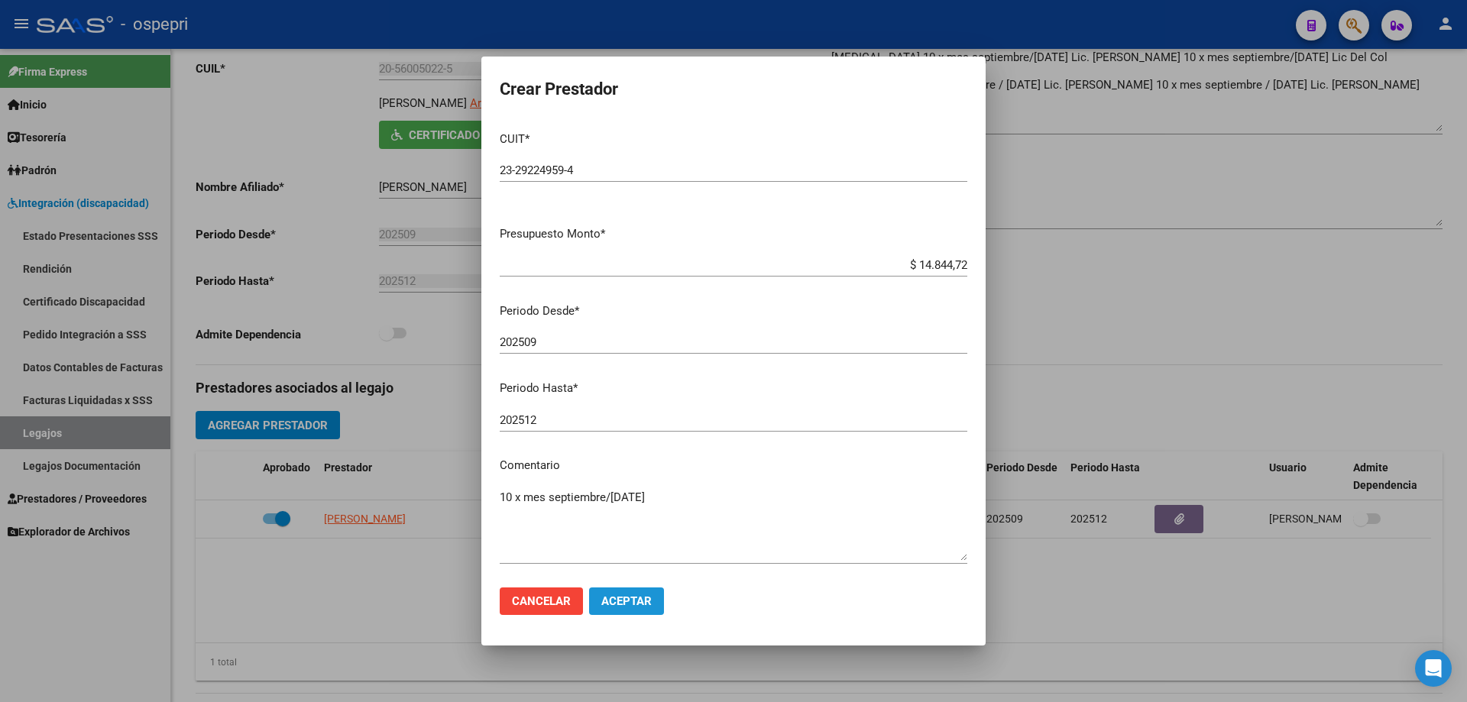
click at [625, 604] on span "Aceptar" at bounding box center [626, 601] width 50 height 14
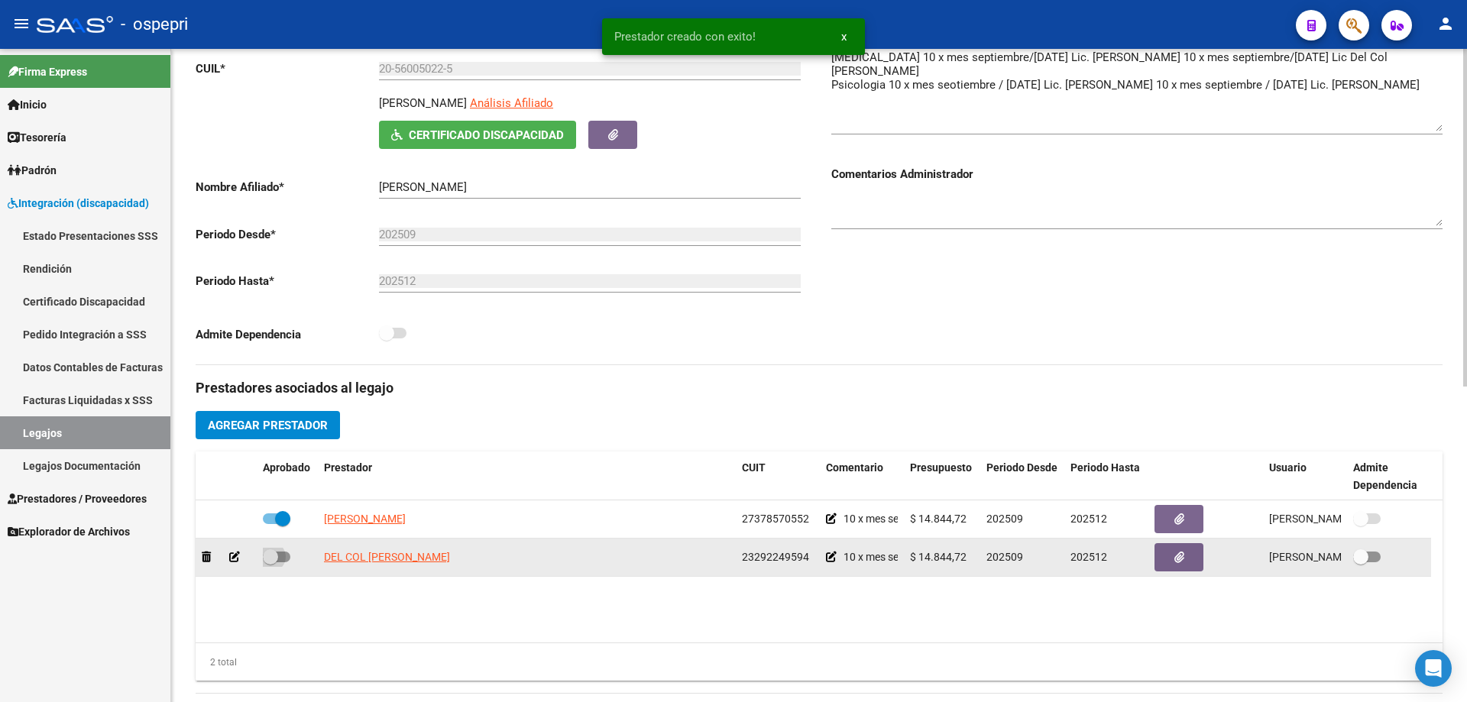
click at [280, 558] on span at bounding box center [277, 557] width 28 height 11
click at [270, 562] on input "checkbox" at bounding box center [270, 562] width 1 height 1
checkbox input "true"
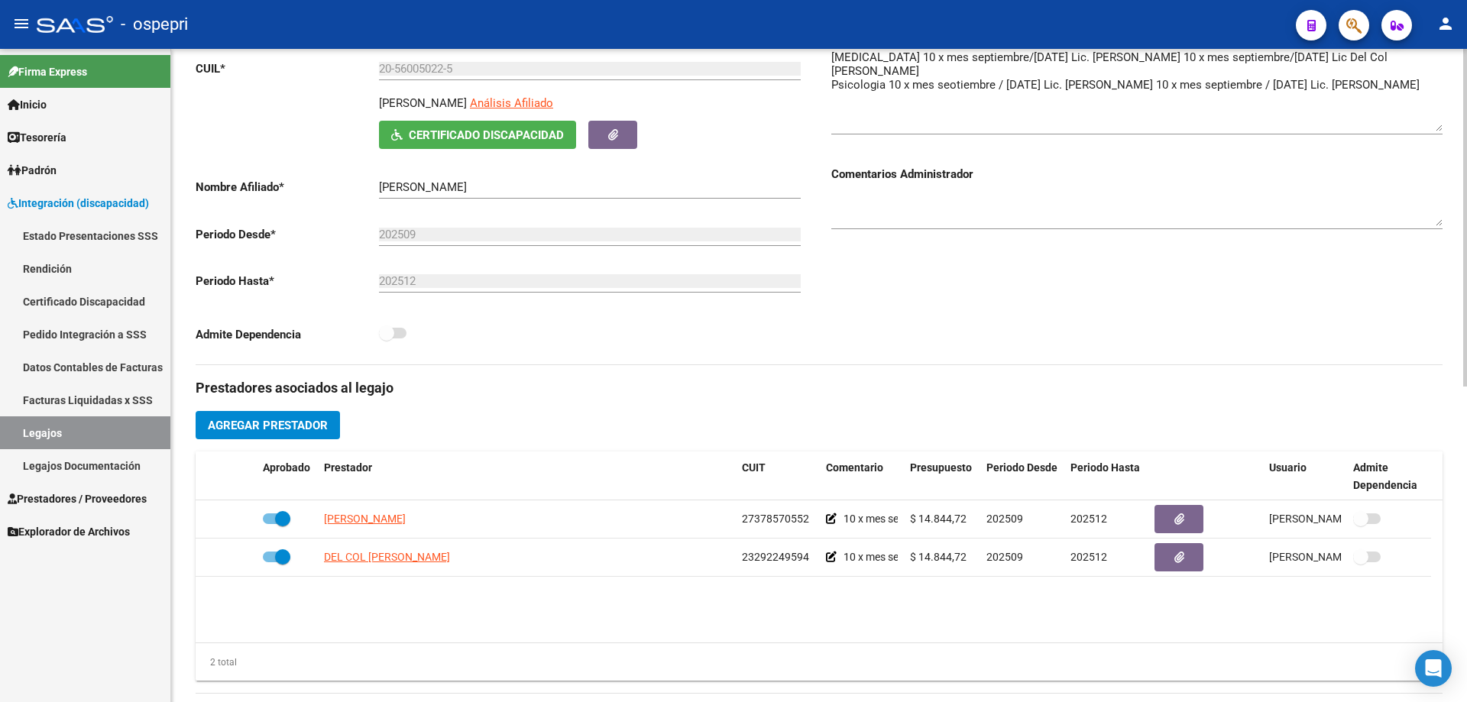
click at [308, 432] on span "Agregar Prestador" at bounding box center [268, 426] width 120 height 14
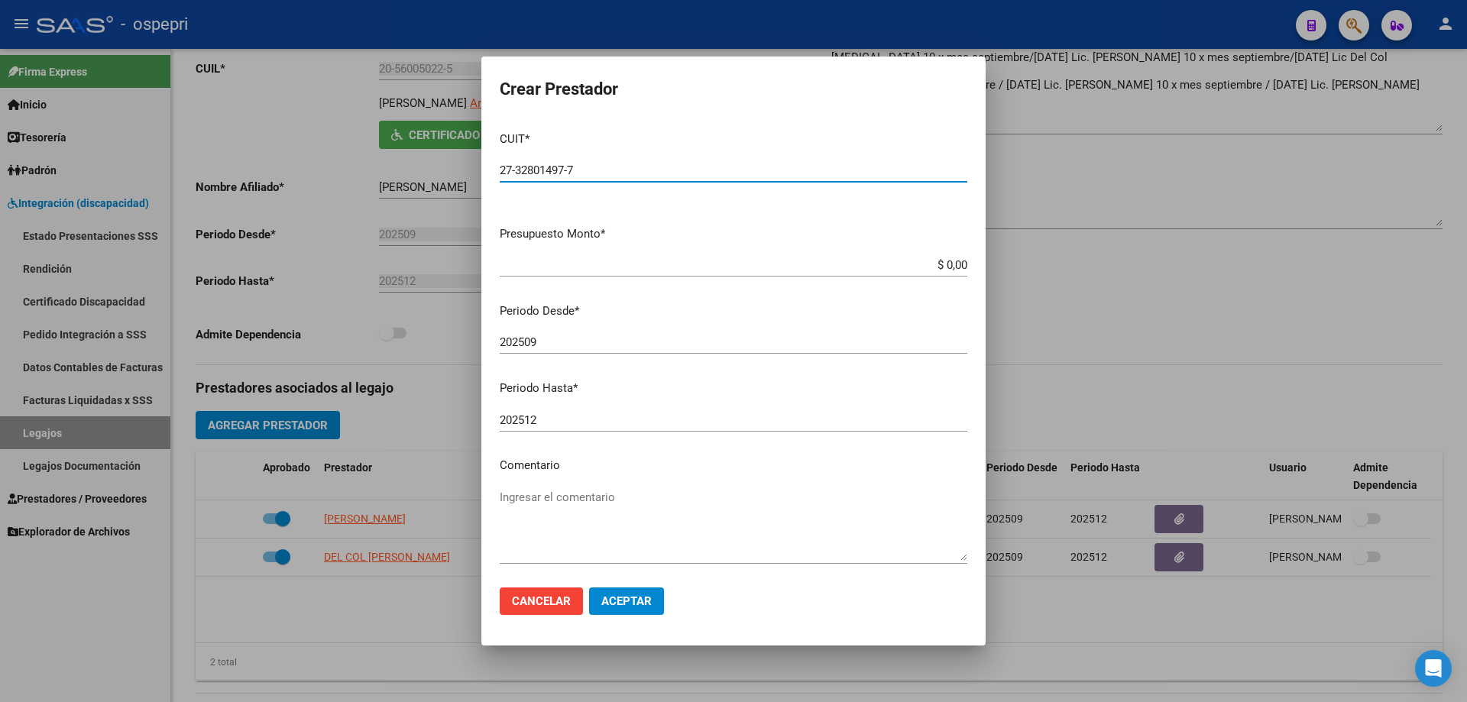
type input "27-32801497-7"
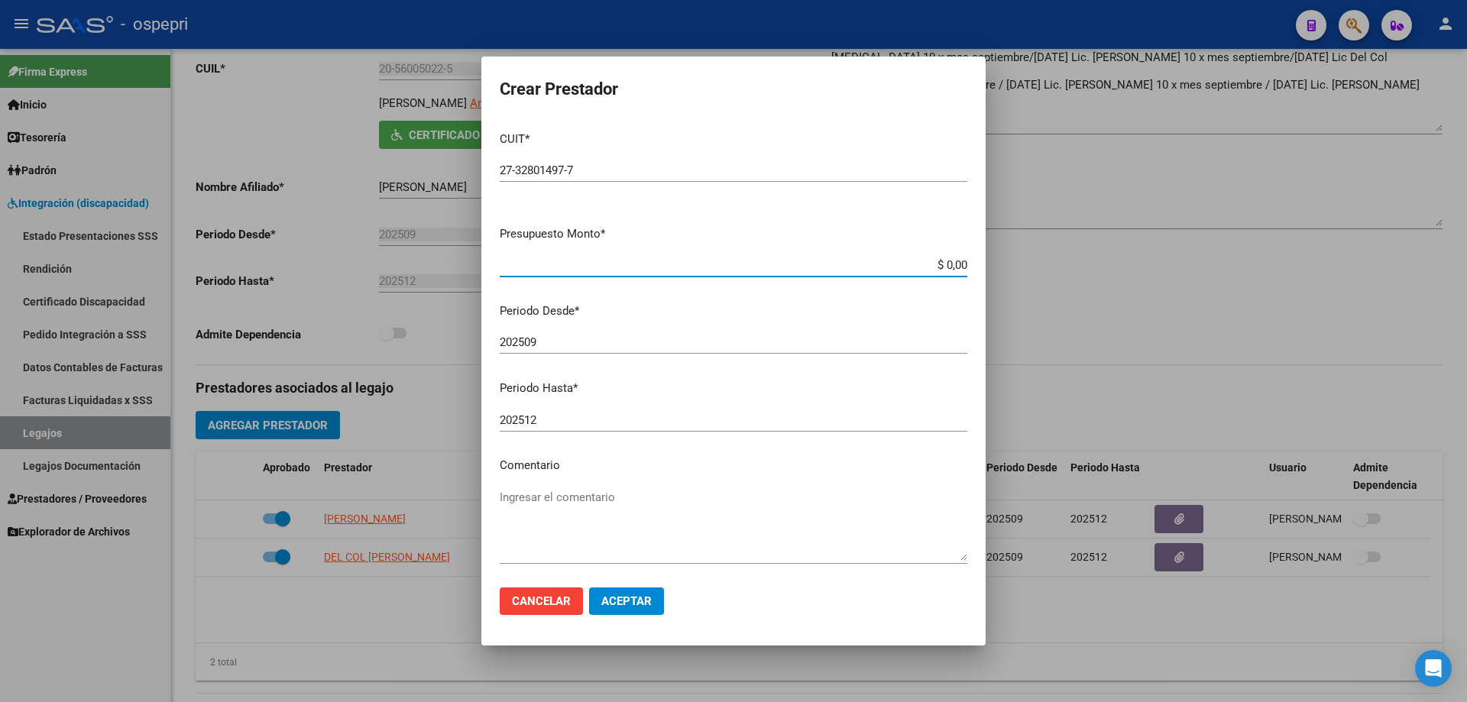
drag, startPoint x: 954, startPoint y: 259, endPoint x: 805, endPoint y: 264, distance: 149.1
click at [805, 264] on input "$ 0,00" at bounding box center [734, 265] width 468 height 14
type input "$ 14.844,72"
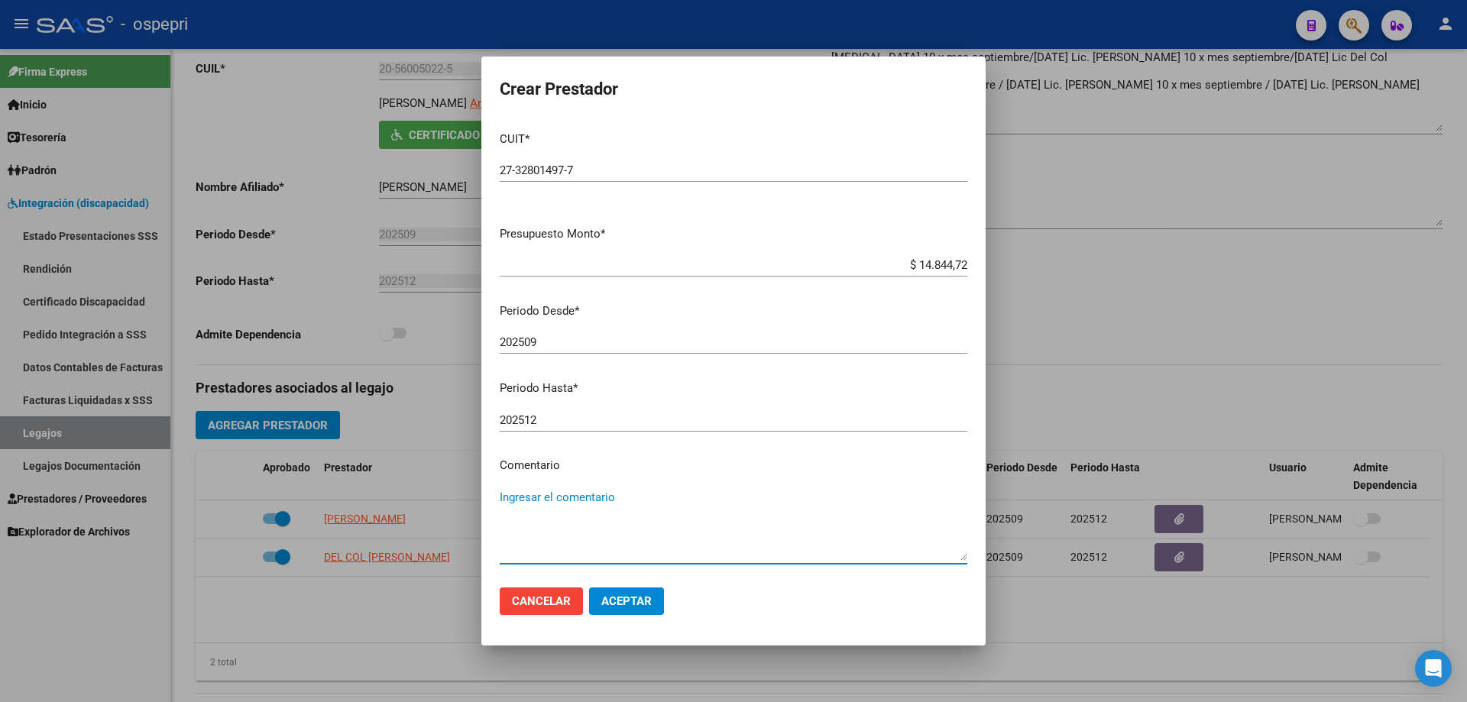
click at [575, 494] on textarea "Ingresar el comentario" at bounding box center [734, 525] width 468 height 72
type textarea "10 x mes septiembre / [DATE]"
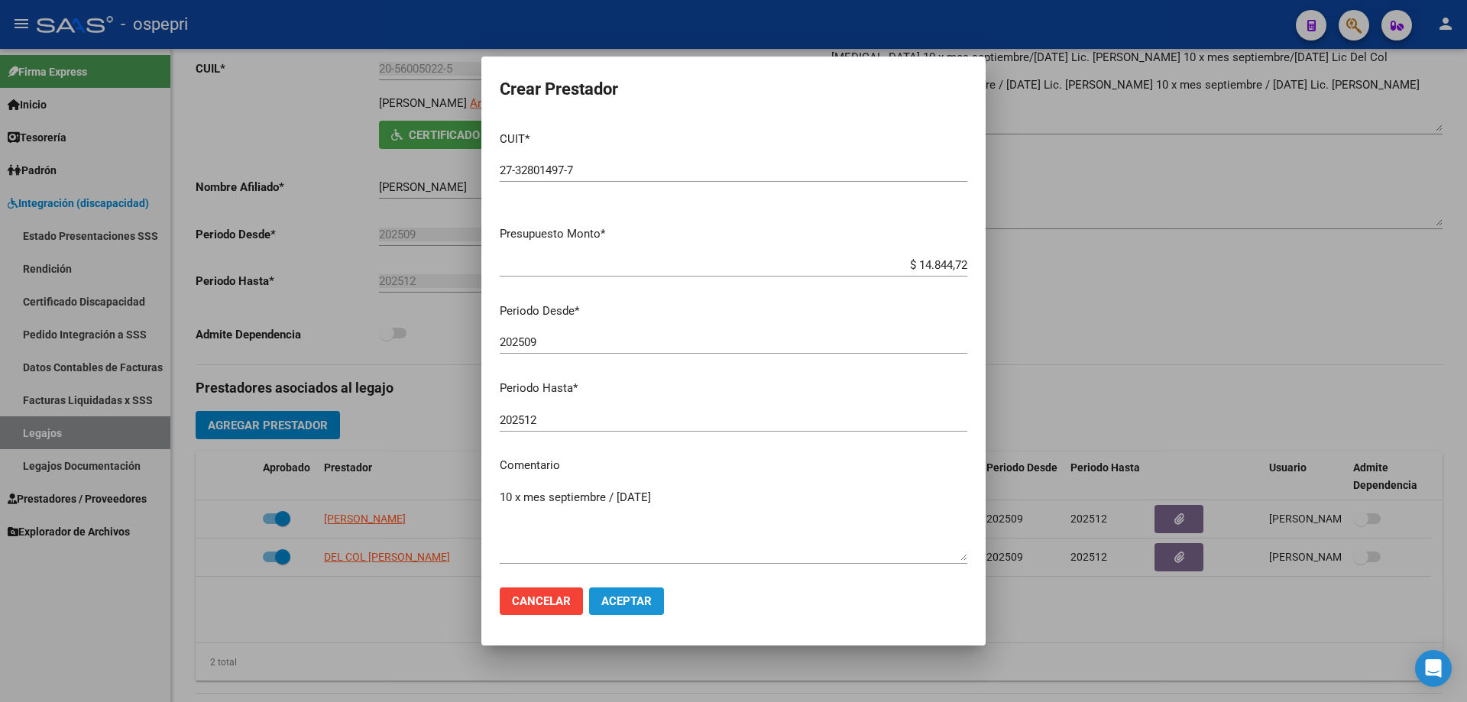
click at [624, 598] on span "Aceptar" at bounding box center [626, 601] width 50 height 14
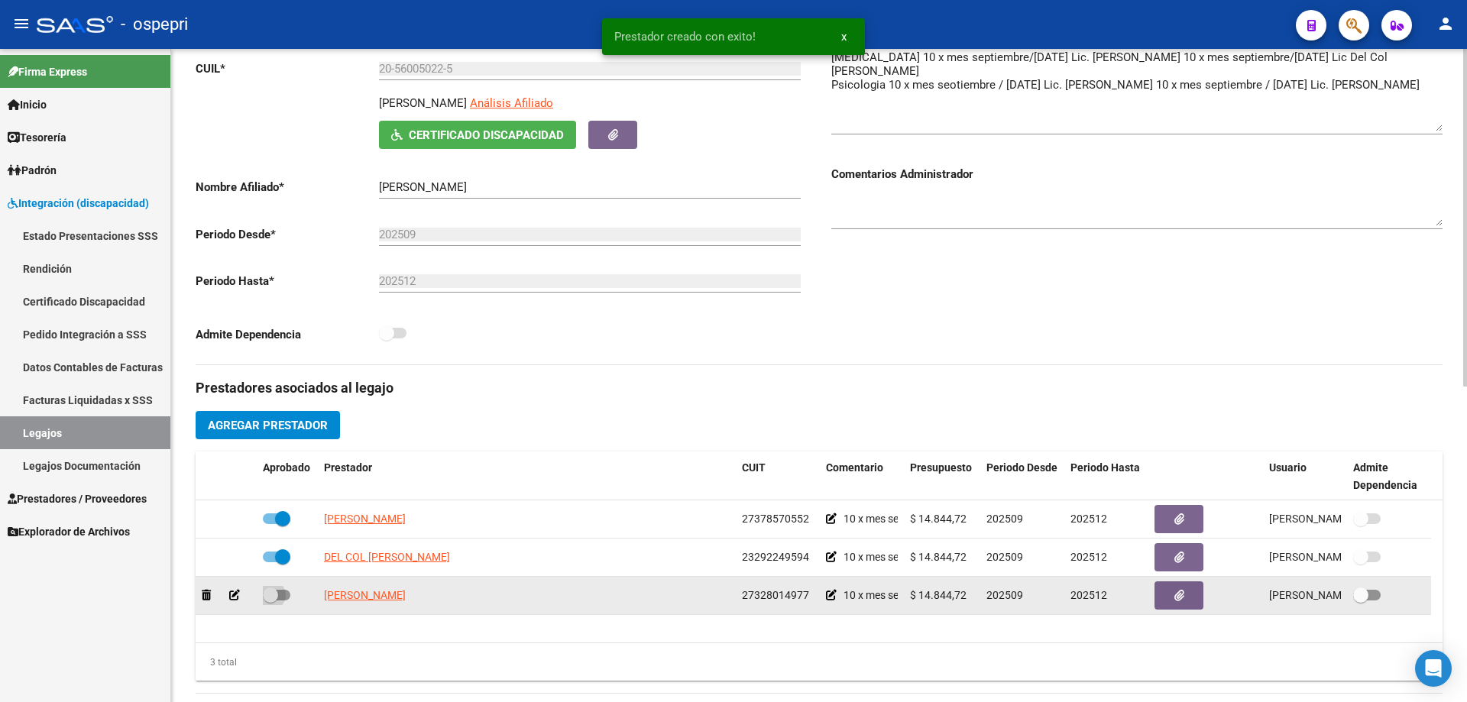
drag, startPoint x: 276, startPoint y: 593, endPoint x: 284, endPoint y: 579, distance: 16.1
click at [276, 590] on span at bounding box center [270, 595] width 15 height 15
click at [270, 601] on input "checkbox" at bounding box center [270, 601] width 1 height 1
checkbox input "true"
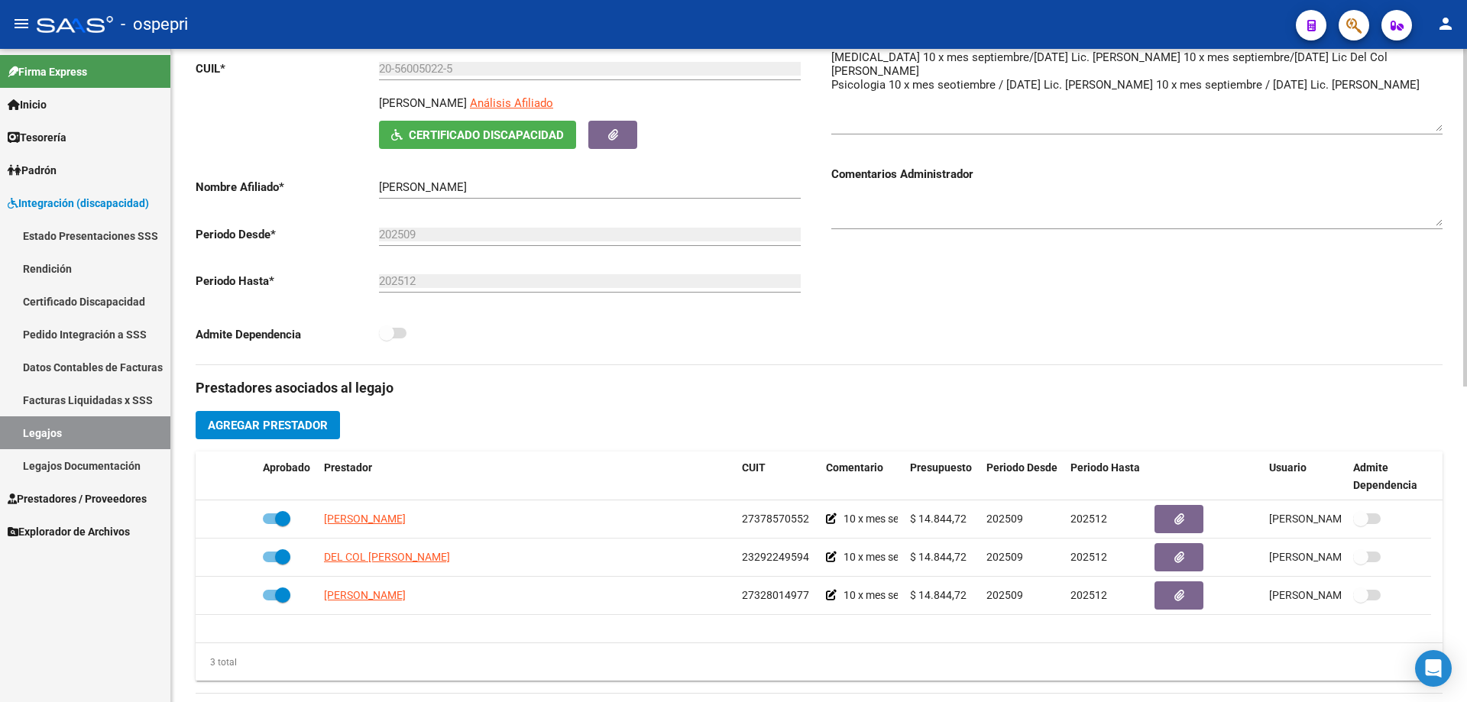
click at [266, 427] on span "Agregar Prestador" at bounding box center [268, 426] width 120 height 14
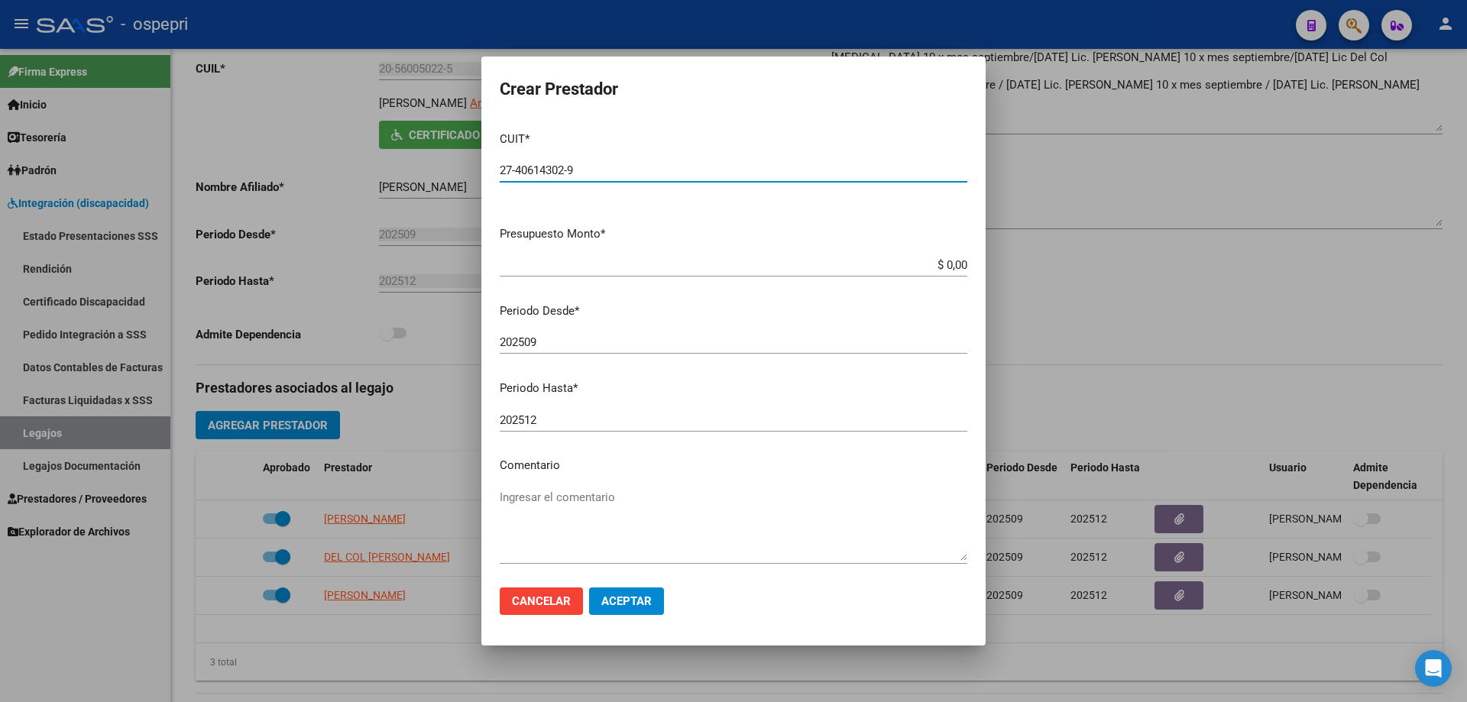
type input "27-40614302-9"
click at [958, 270] on app-form-text-field "Presupuesto Monto * $ 0,00 Ingresar el monto" at bounding box center [740, 248] width 480 height 47
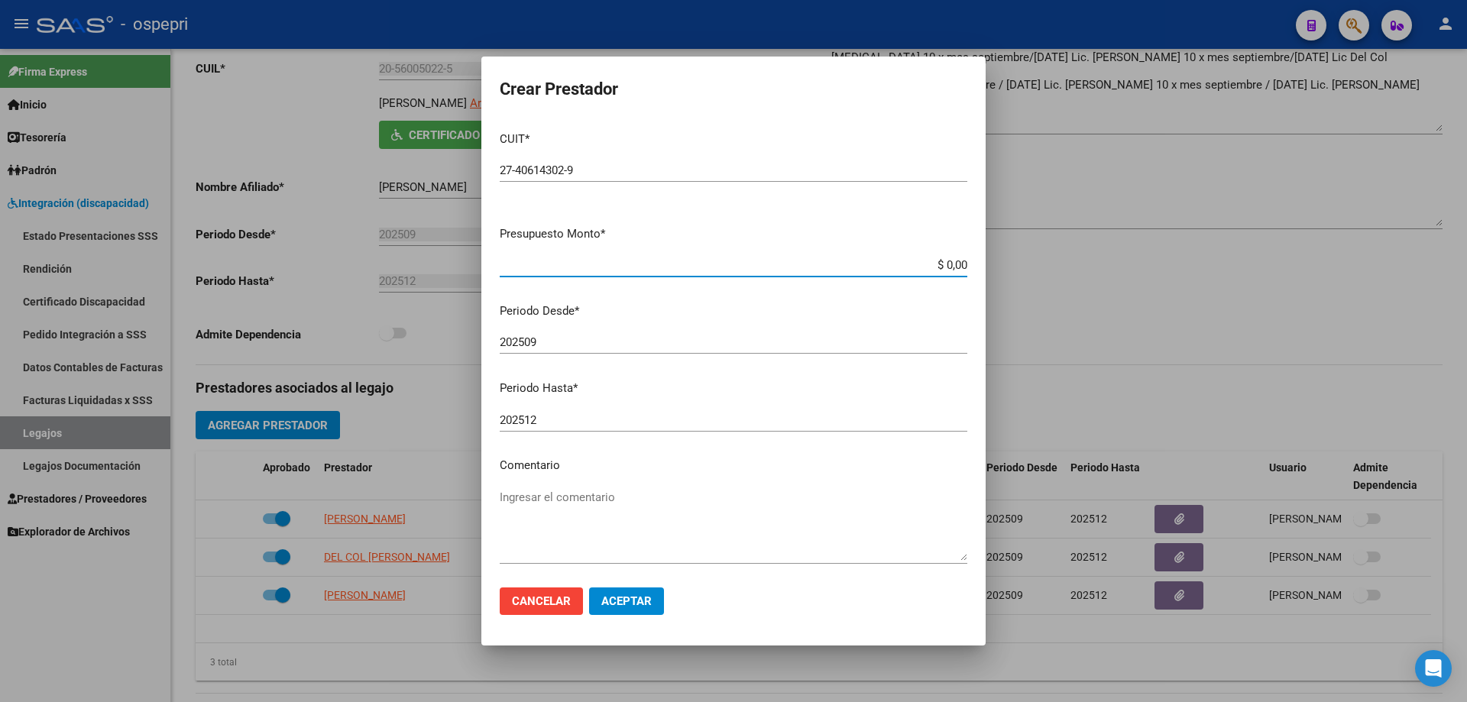
drag, startPoint x: 954, startPoint y: 269, endPoint x: 871, endPoint y: 271, distance: 83.3
click at [871, 271] on input "$ 0,00" at bounding box center [734, 265] width 468 height 14
type input "$ 14.844,72"
click at [605, 499] on textarea "Ingresar el comentario" at bounding box center [734, 525] width 468 height 72
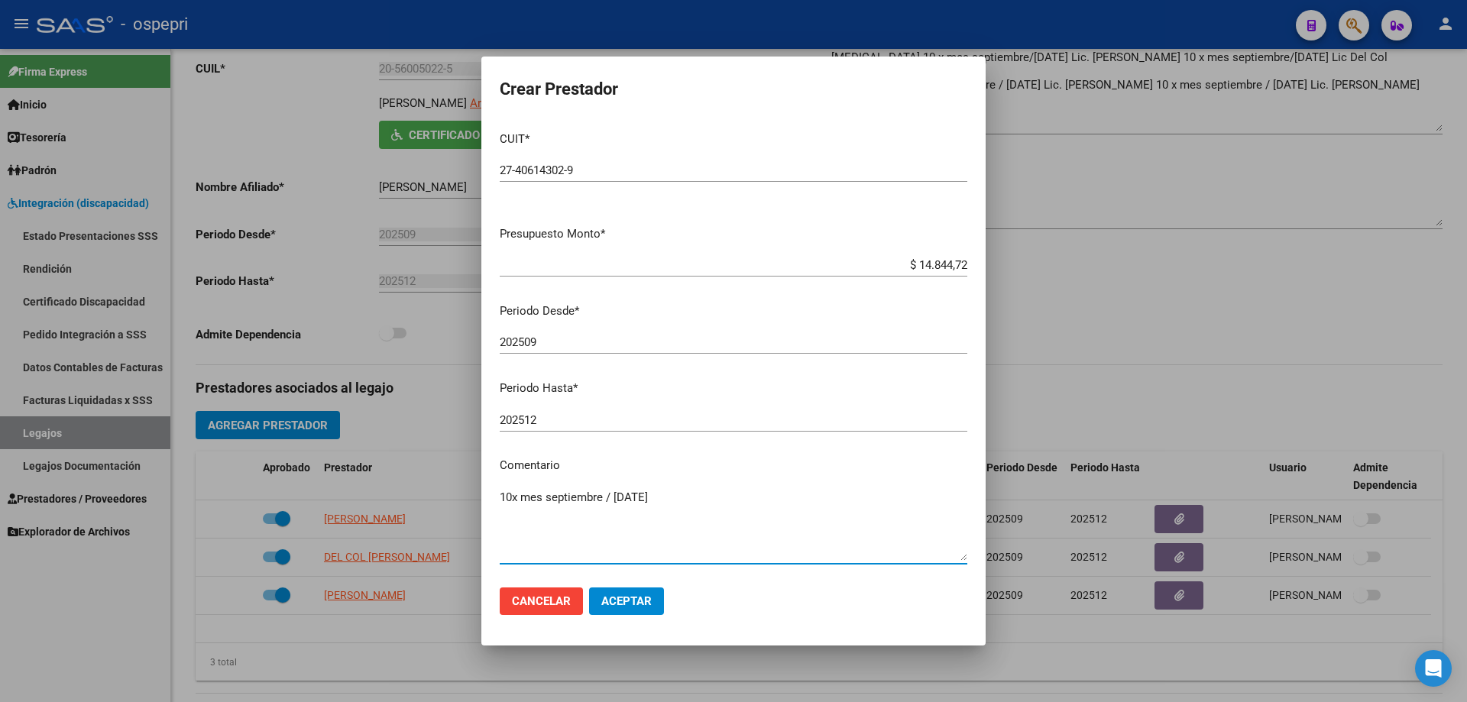
type textarea "10x mes septiembre / [DATE]"
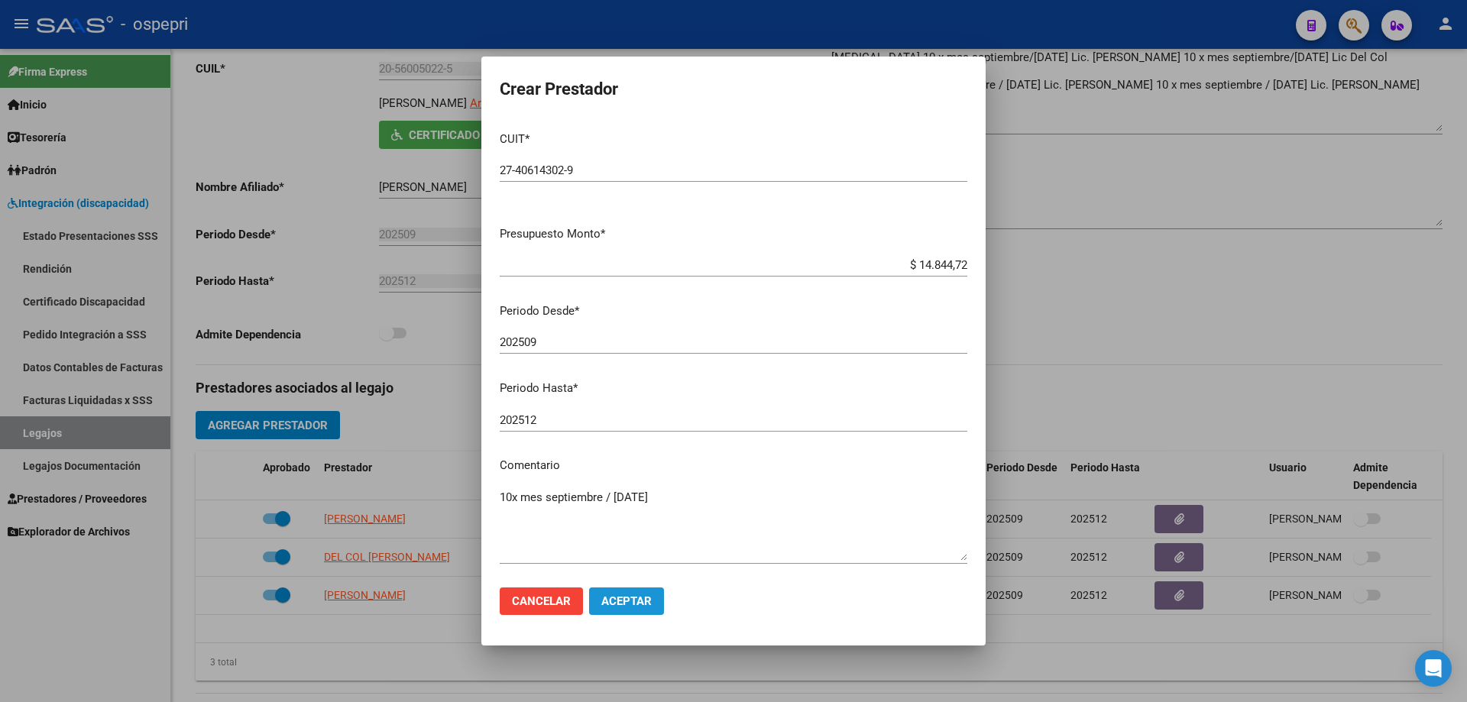
click at [633, 602] on span "Aceptar" at bounding box center [626, 601] width 50 height 14
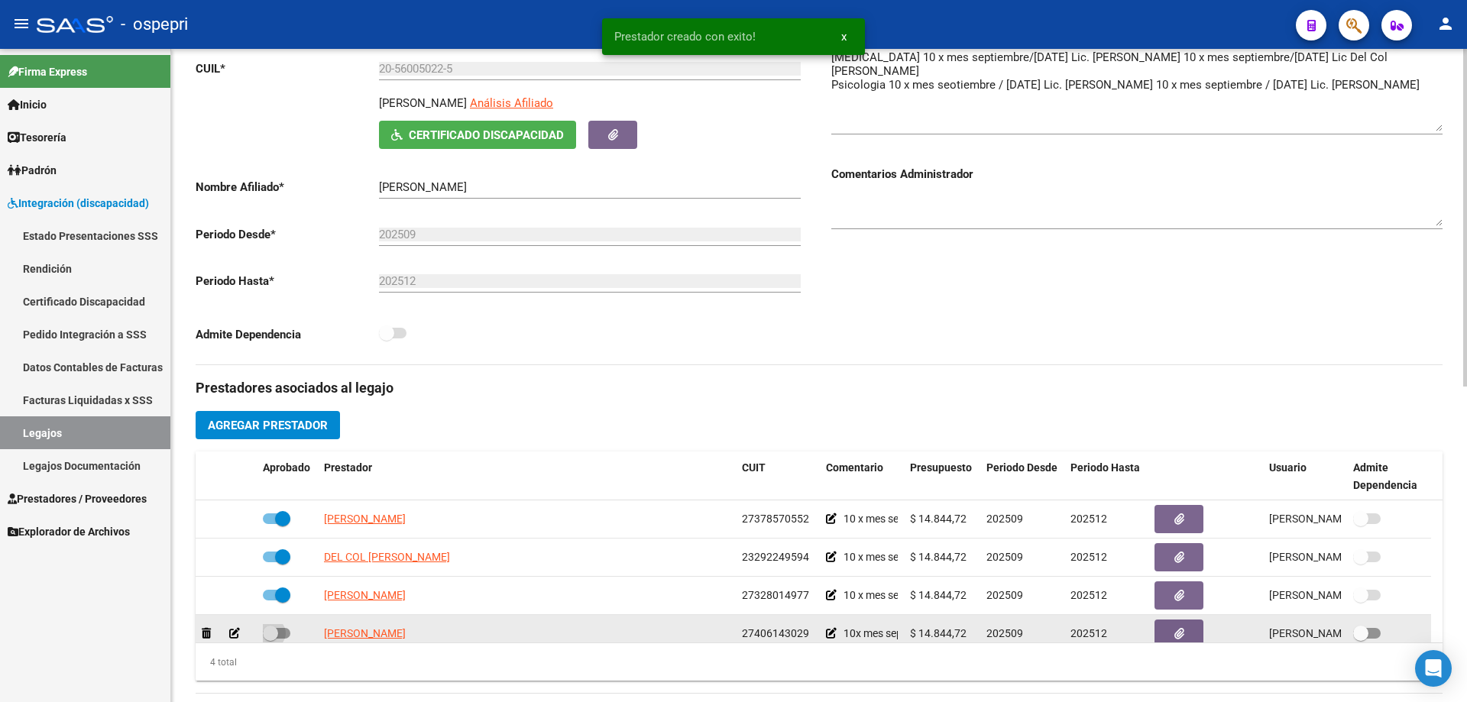
drag, startPoint x: 271, startPoint y: 634, endPoint x: 283, endPoint y: 630, distance: 13.1
click at [274, 634] on span at bounding box center [270, 633] width 15 height 15
click at [270, 639] on input "checkbox" at bounding box center [270, 639] width 1 height 1
checkbox input "true"
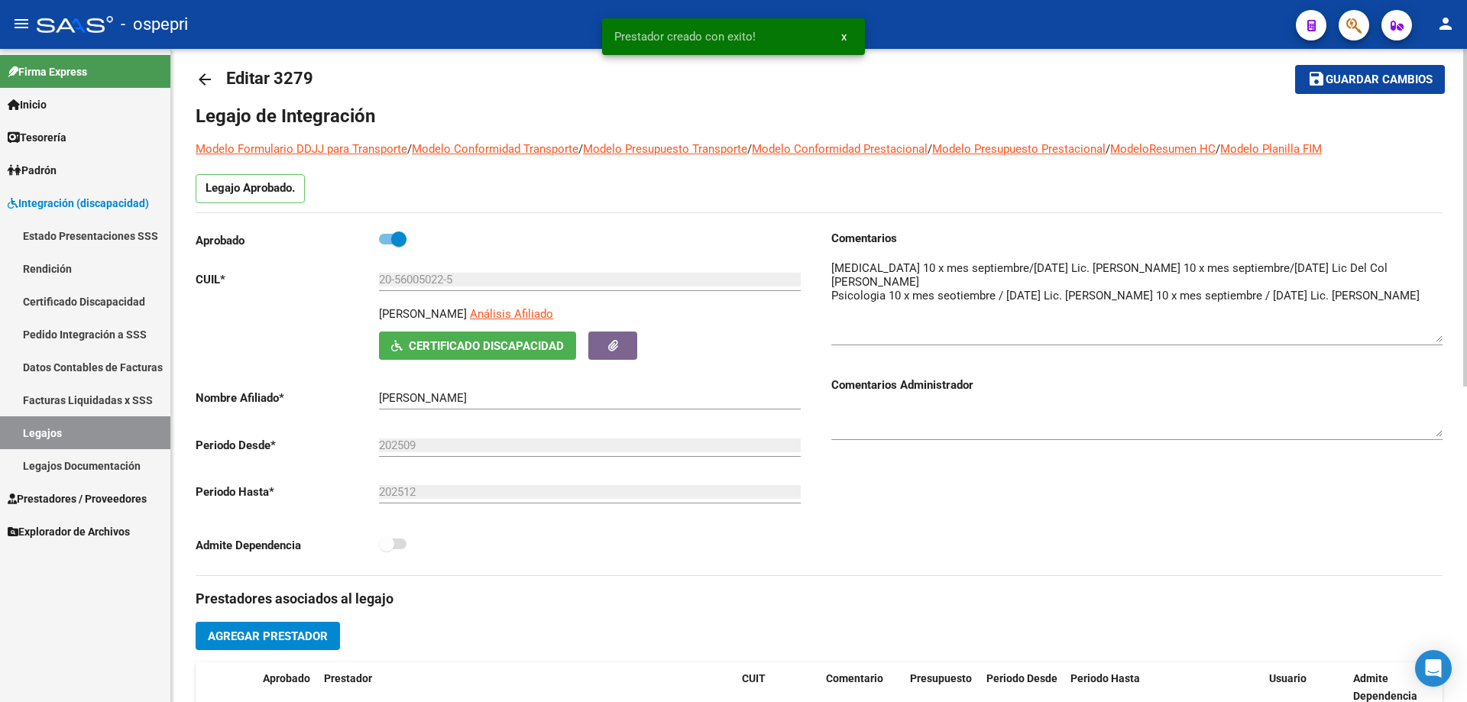
scroll to position [0, 0]
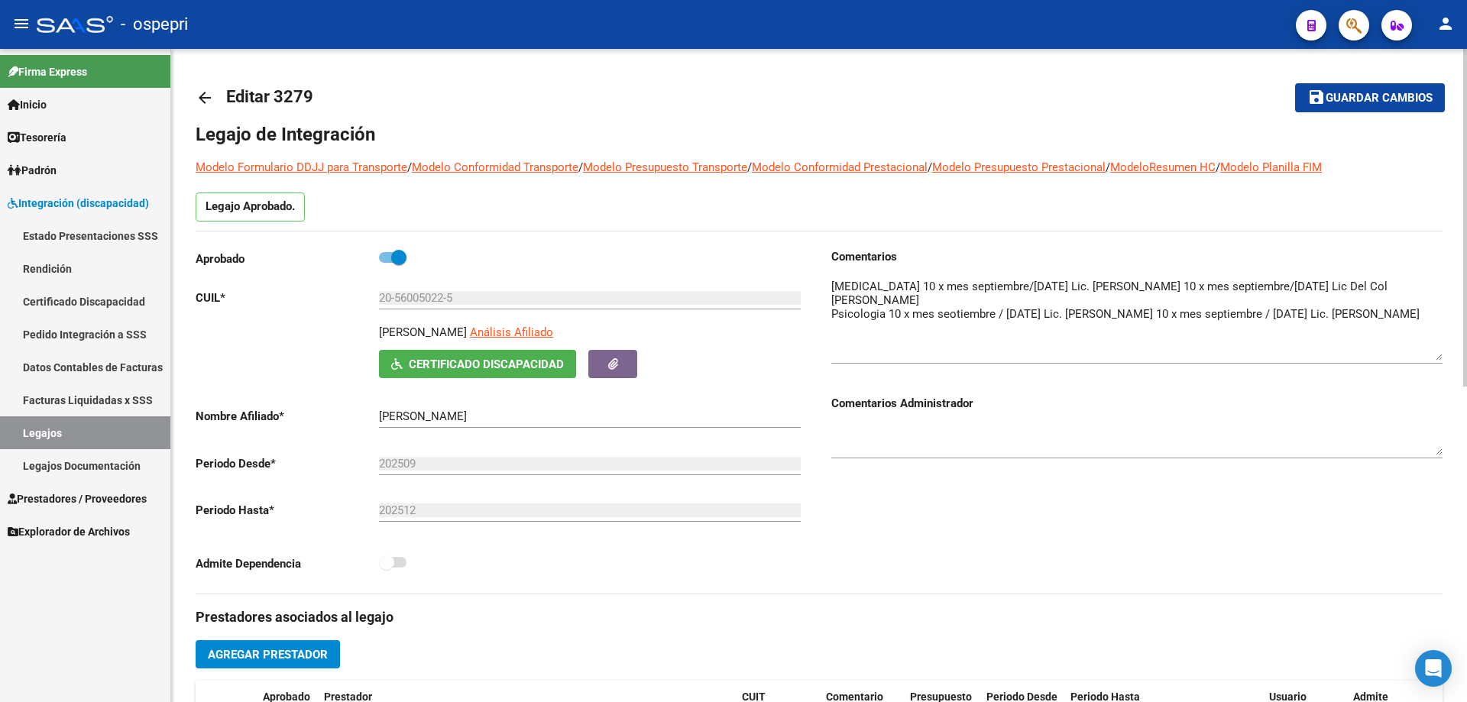
click at [1398, 93] on span "Guardar cambios" at bounding box center [1379, 99] width 107 height 14
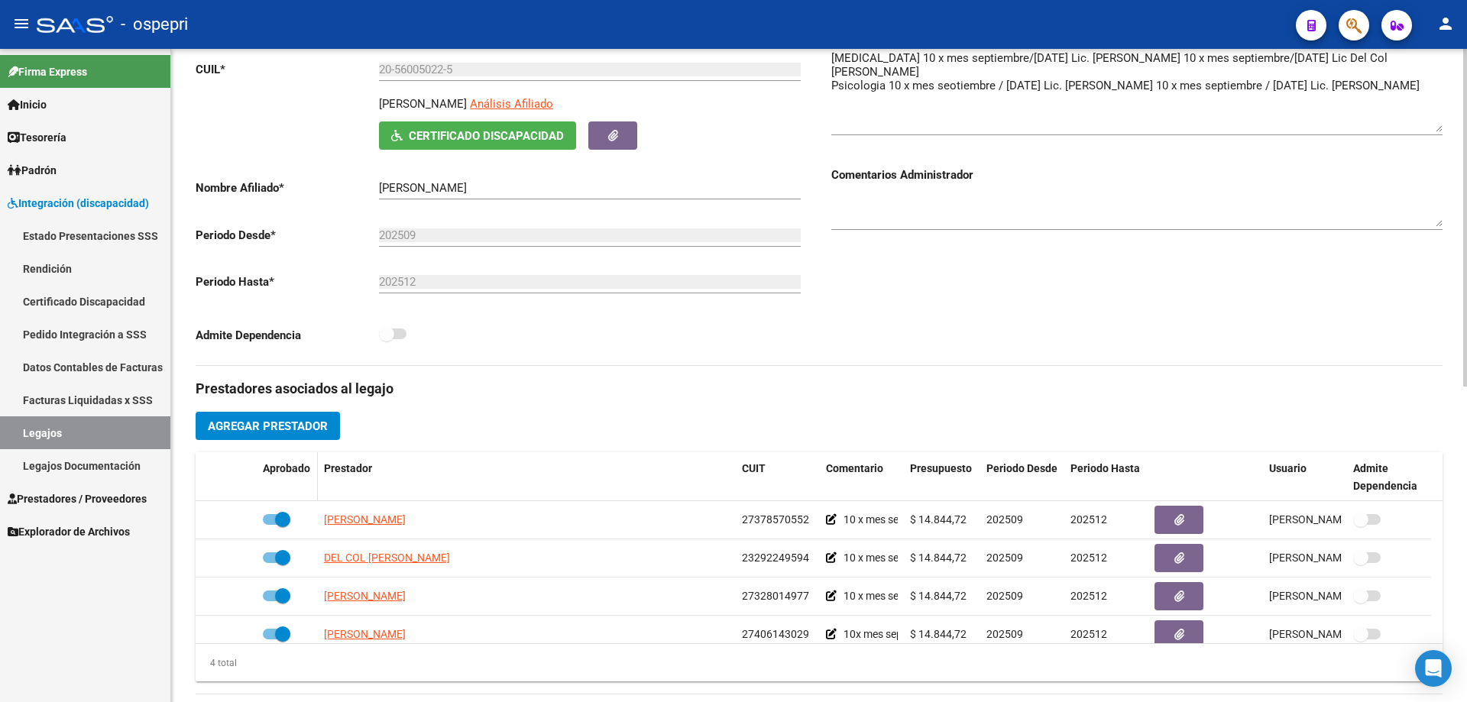
scroll to position [535, 0]
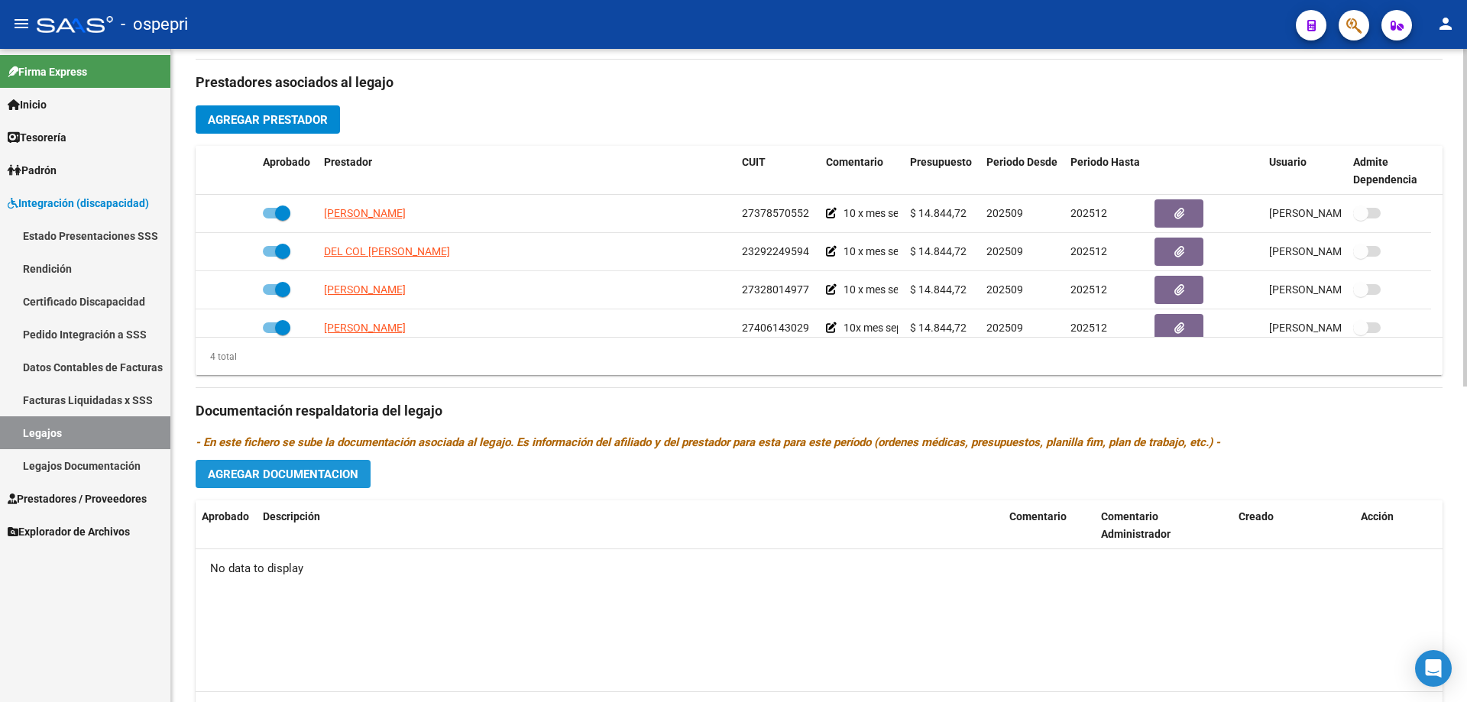
click at [319, 479] on span "Agregar Documentacion" at bounding box center [283, 475] width 151 height 14
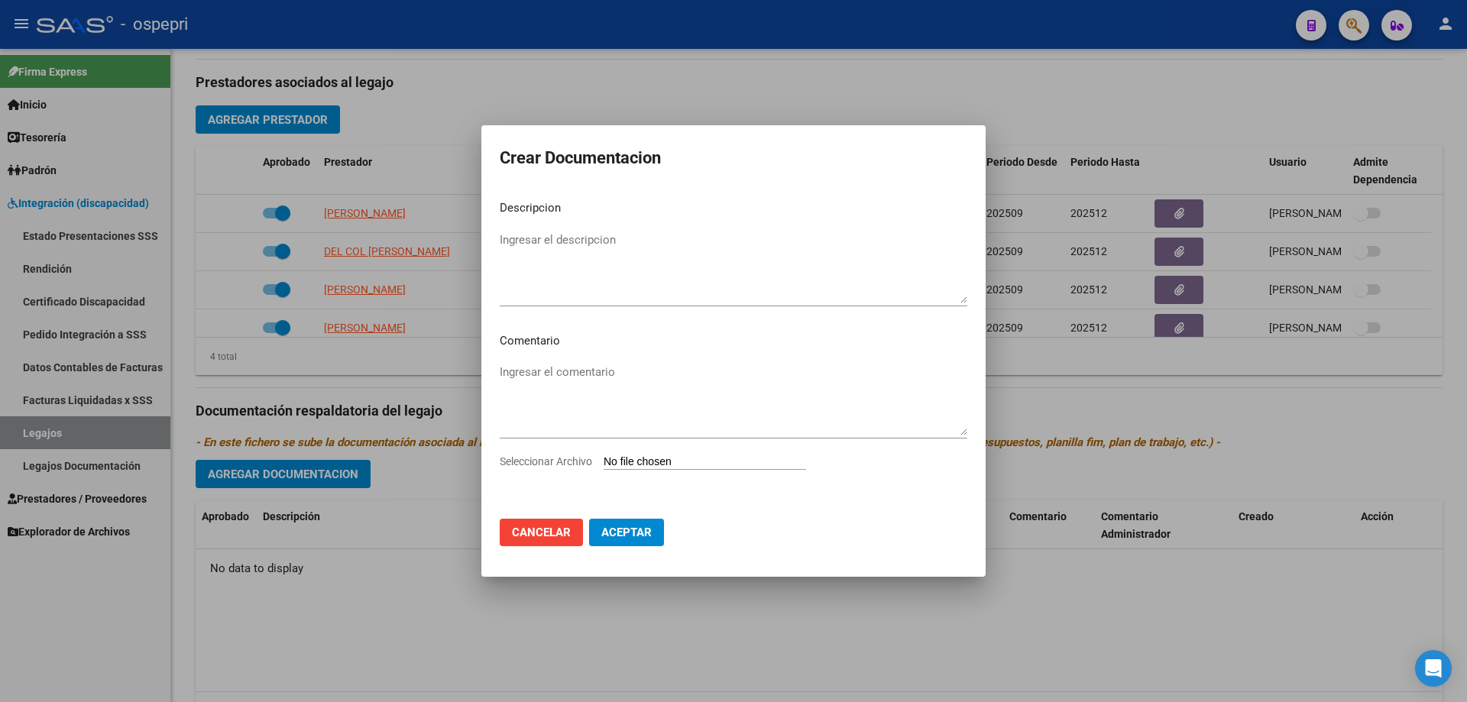
type input "C:\fakepath\20560050225 (1).pdf"
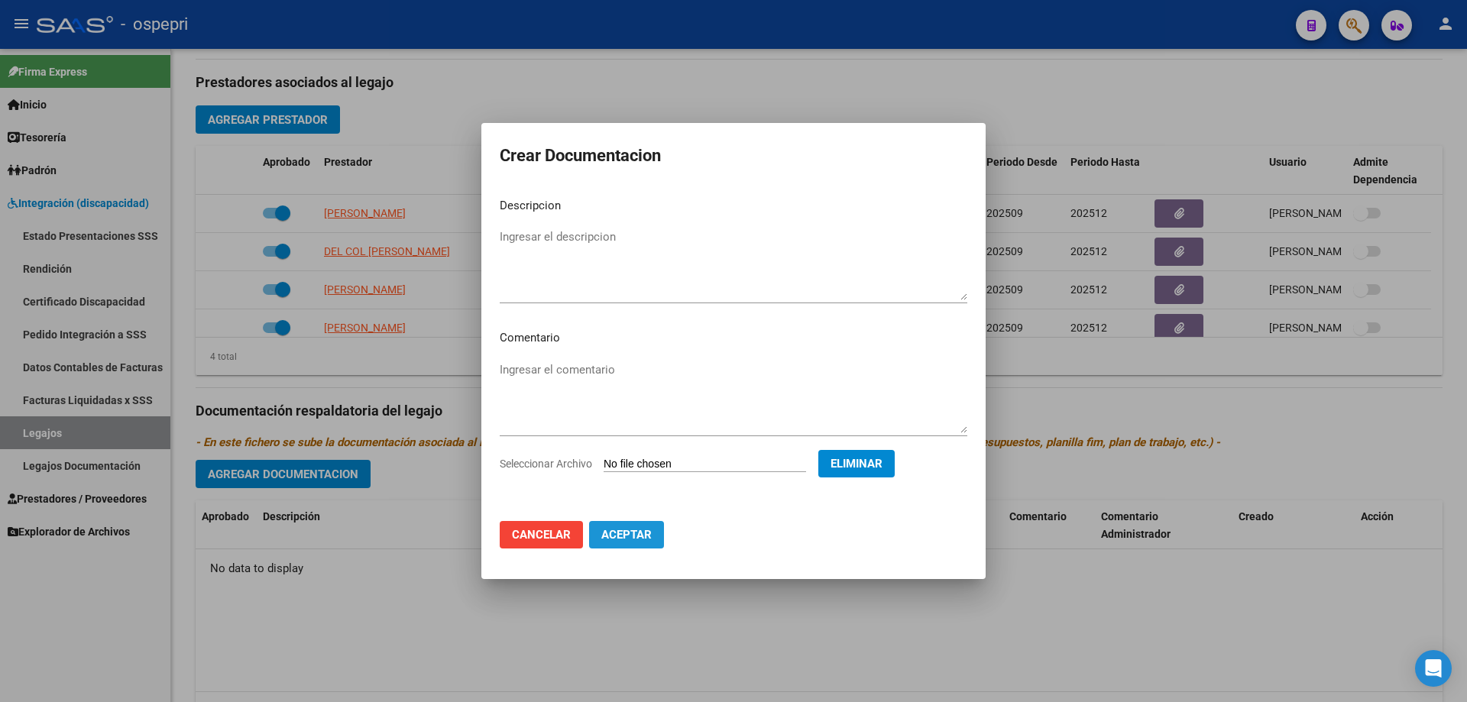
click at [640, 538] on span "Aceptar" at bounding box center [626, 535] width 50 height 14
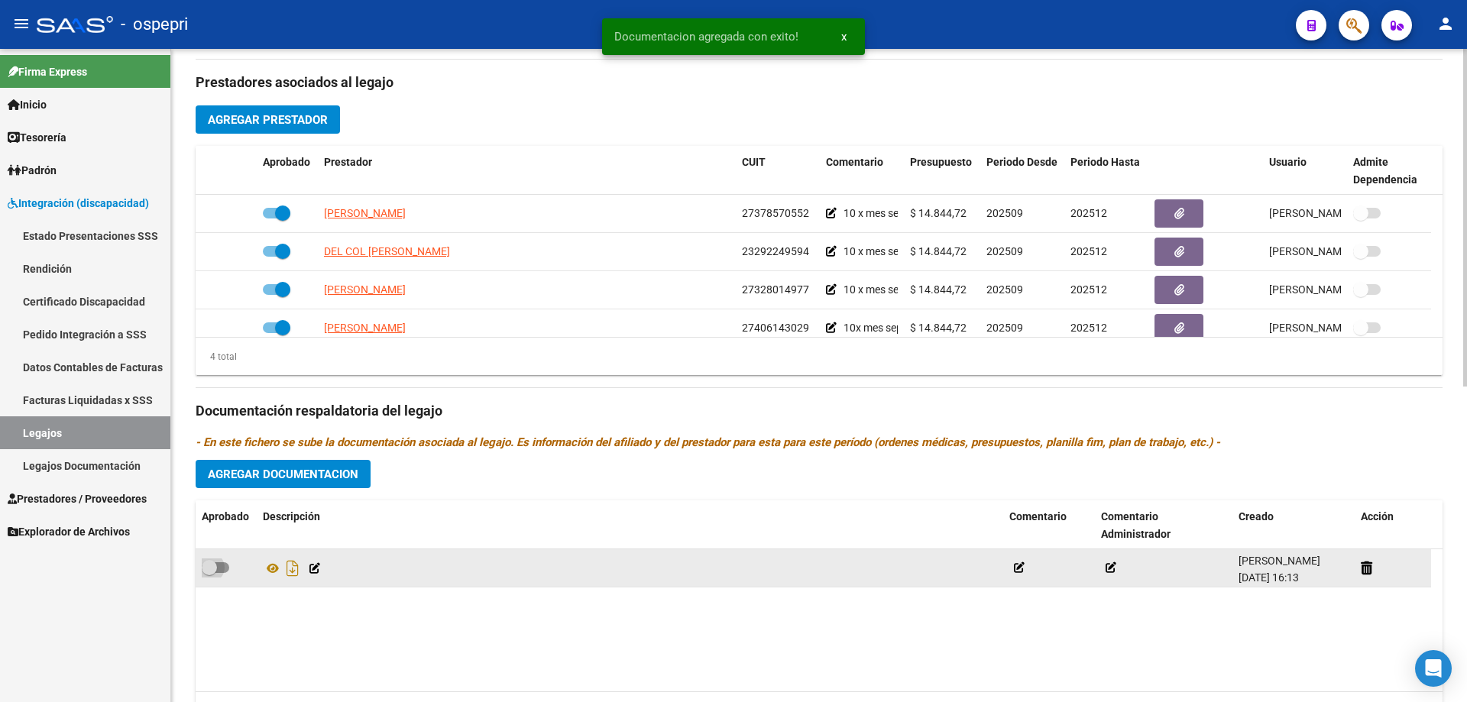
click at [214, 569] on span at bounding box center [209, 567] width 15 height 15
click at [209, 573] on input "checkbox" at bounding box center [209, 573] width 1 height 1
checkbox input "true"
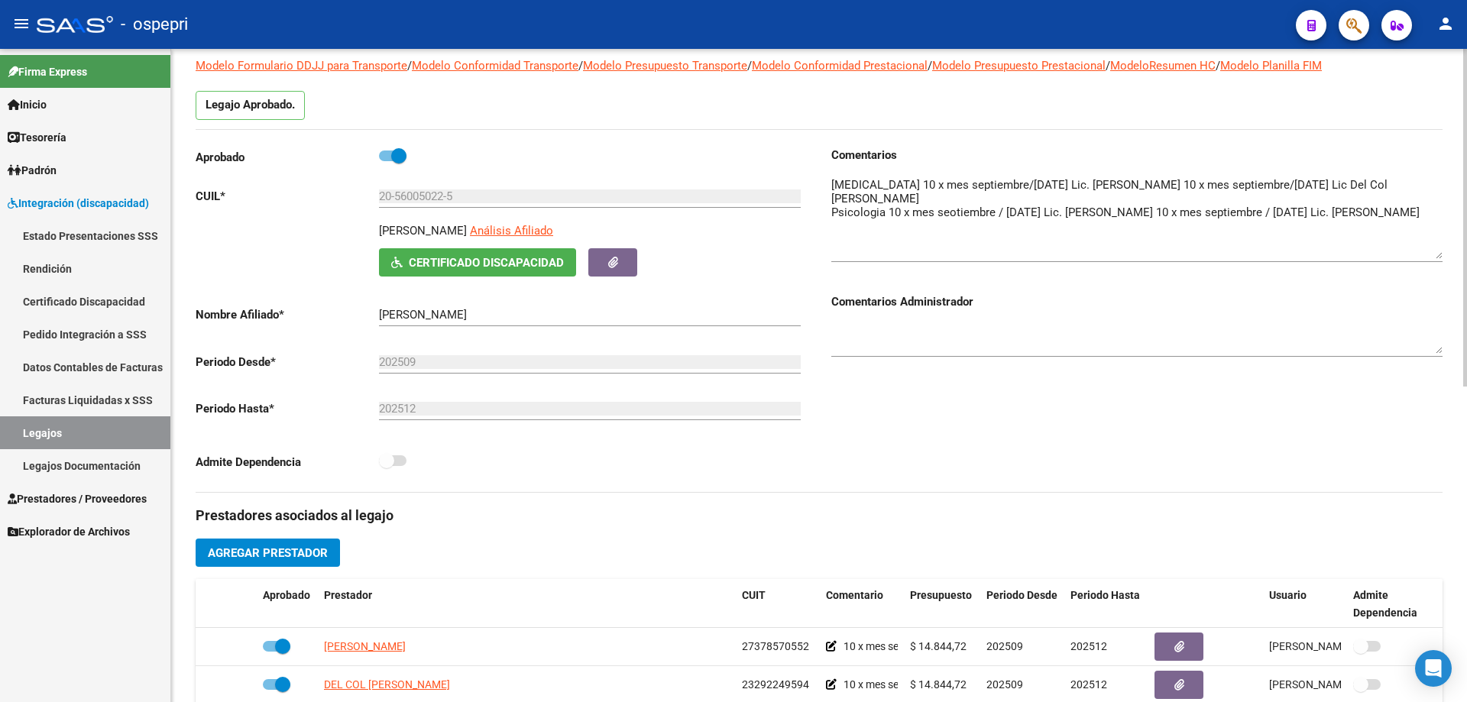
scroll to position [0, 0]
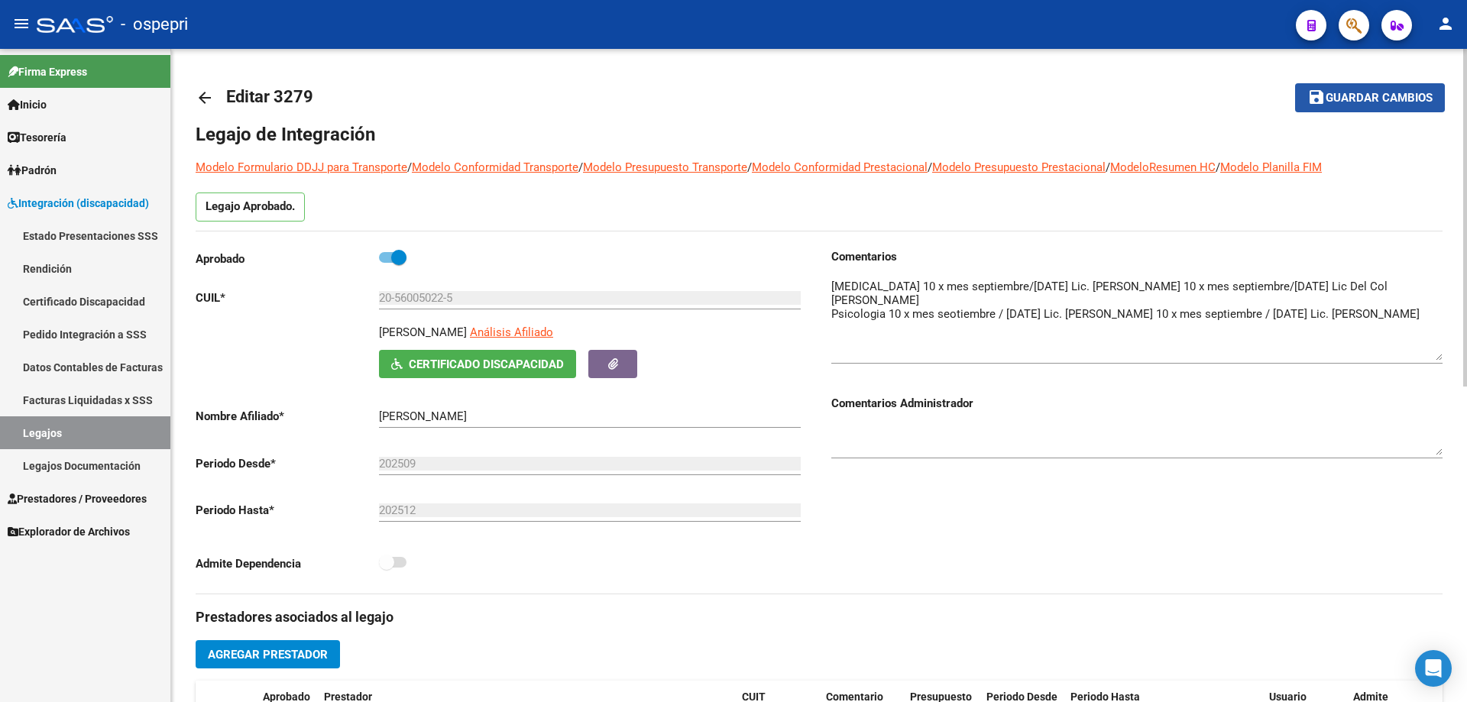
click at [1369, 98] on span "Guardar cambios" at bounding box center [1379, 99] width 107 height 14
